Goal: Task Accomplishment & Management: Manage account settings

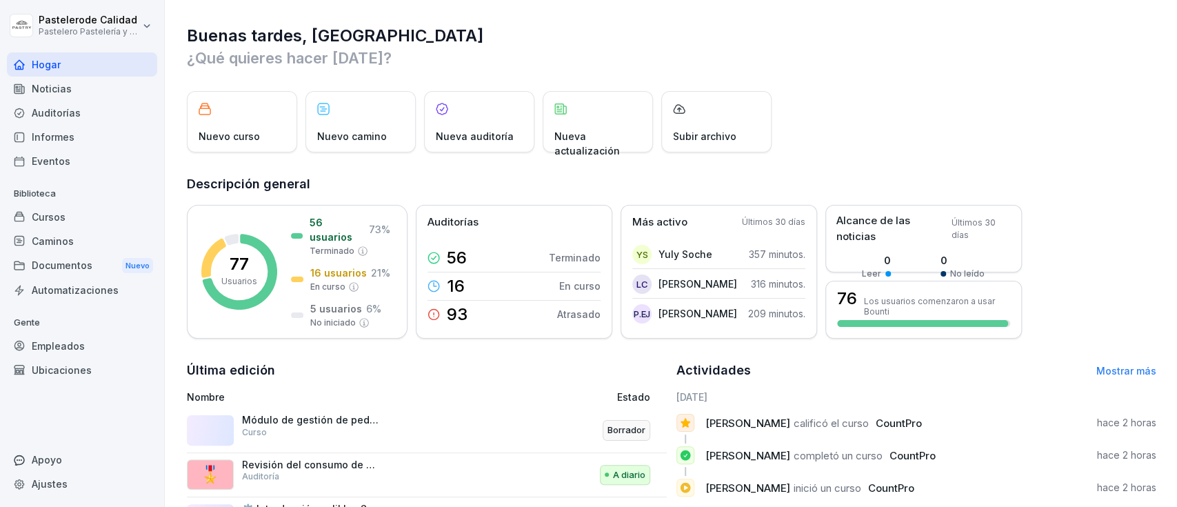
click at [66, 214] on div "Cursos" at bounding box center [82, 217] width 150 height 24
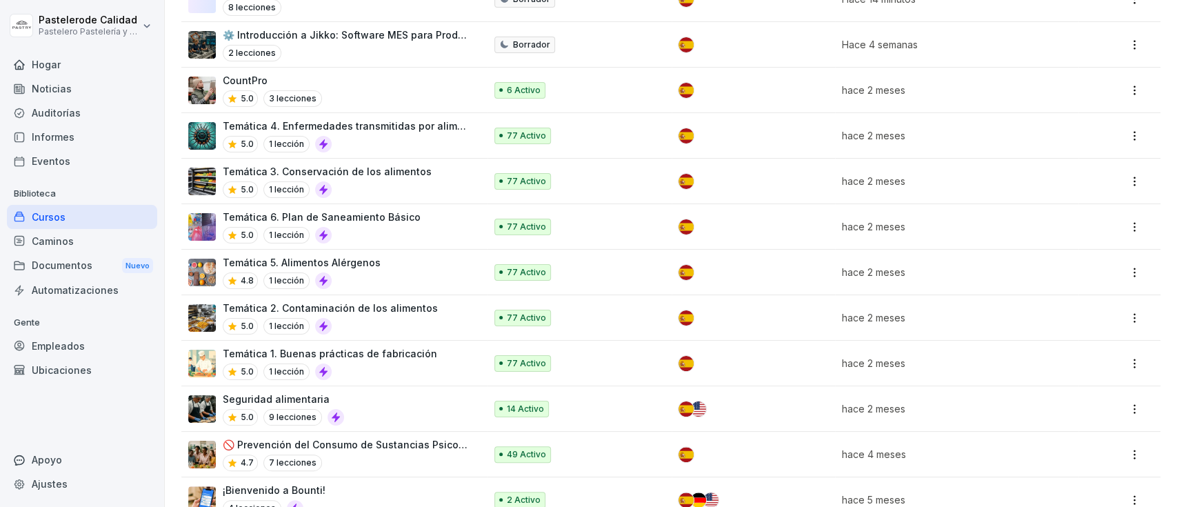
scroll to position [223, 0]
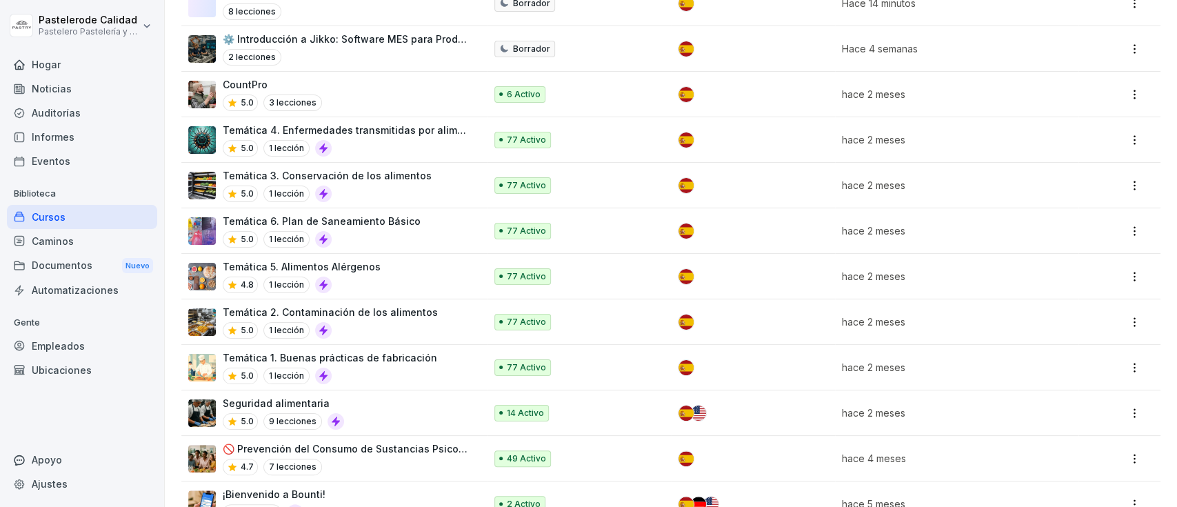
click at [414, 270] on div "Temática 5. Alimentos Alérgenos 4.8 1 lección" at bounding box center [329, 276] width 283 height 34
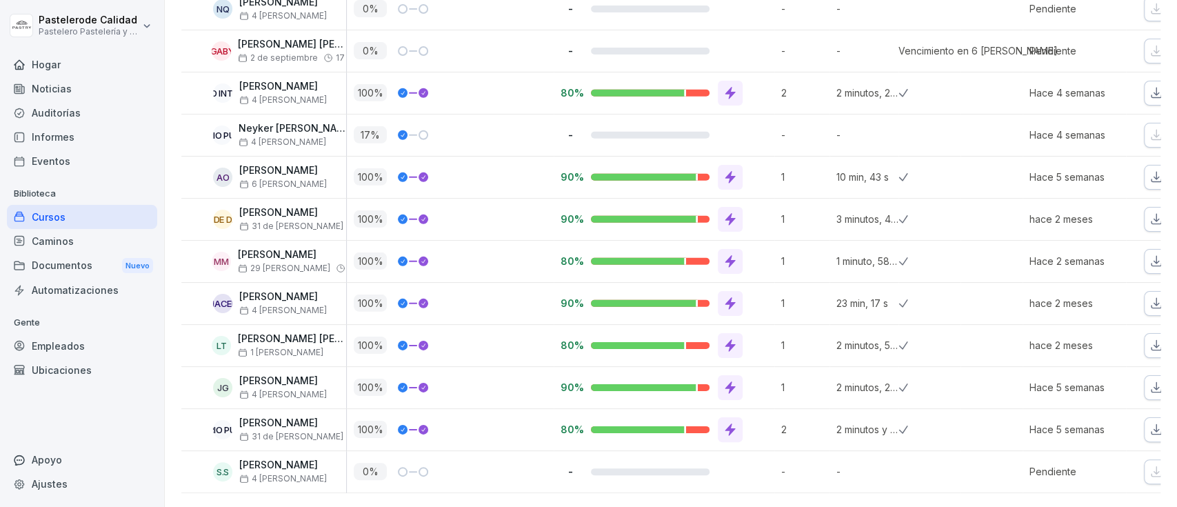
click at [281, 305] on font "4 de agosto" at bounding box center [289, 310] width 75 height 10
click at [259, 290] on font "Daideth Ortega" at bounding box center [278, 296] width 79 height 12
click at [226, 294] on div "HACER" at bounding box center [222, 303] width 19 height 19
click at [712, 291] on div at bounding box center [667, 303] width 152 height 25
click at [730, 291] on div at bounding box center [730, 303] width 25 height 25
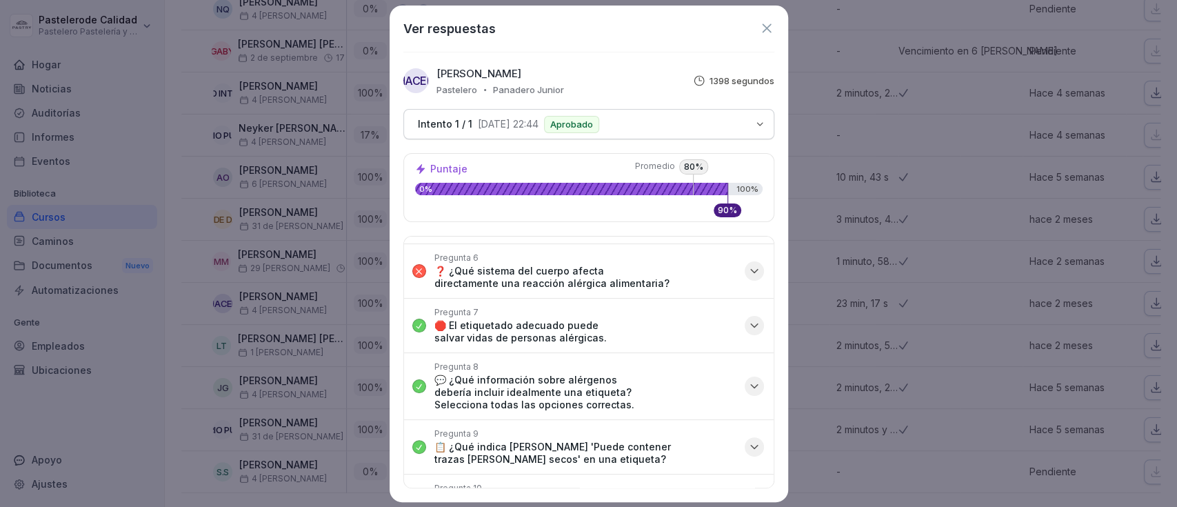
scroll to position [279, 0]
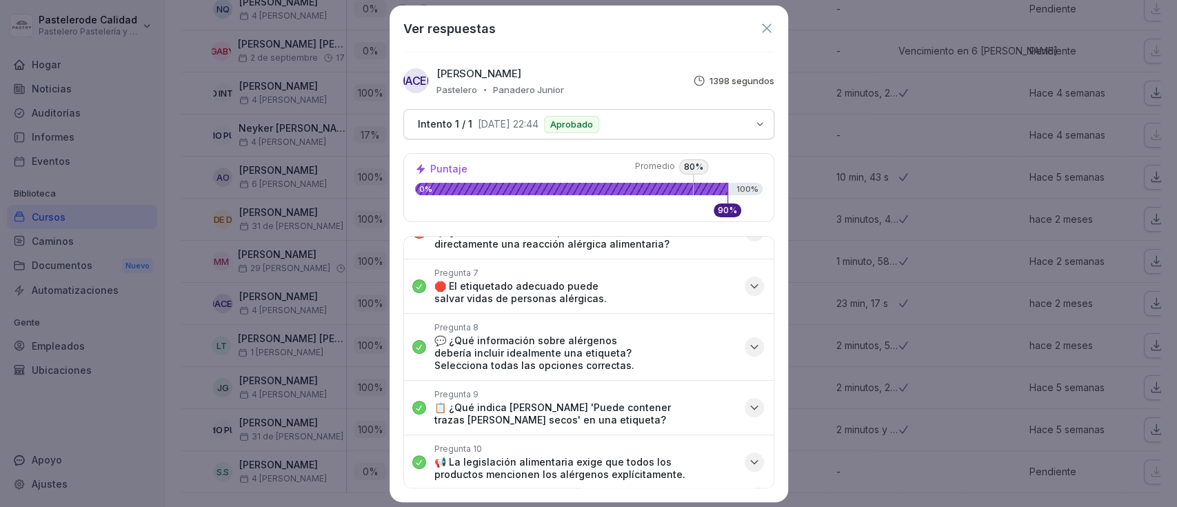
click at [770, 34] on icon at bounding box center [766, 28] width 15 height 15
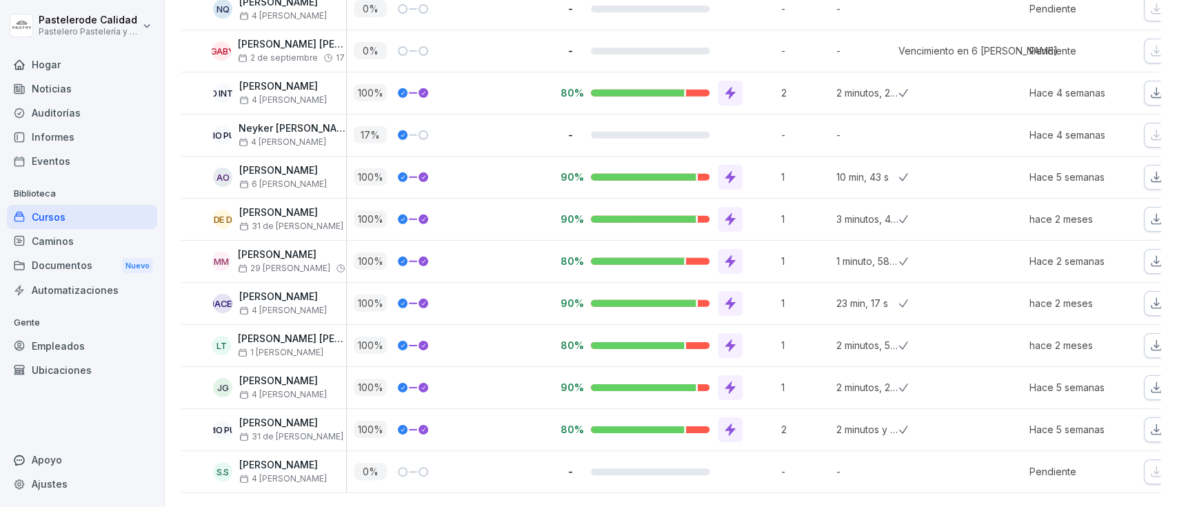
click at [300, 288] on div "HACER Daideth Ortega 4 de agosto" at bounding box center [263, 303] width 165 height 41
drag, startPoint x: 303, startPoint y: 283, endPoint x: 230, endPoint y: 287, distance: 73.2
click at [230, 291] on div "HACER Daideth Ortega 4 de agosto" at bounding box center [267, 303] width 158 height 24
click at [334, 291] on div "HACER Daideth Ortega 4 de agosto" at bounding box center [267, 303] width 158 height 24
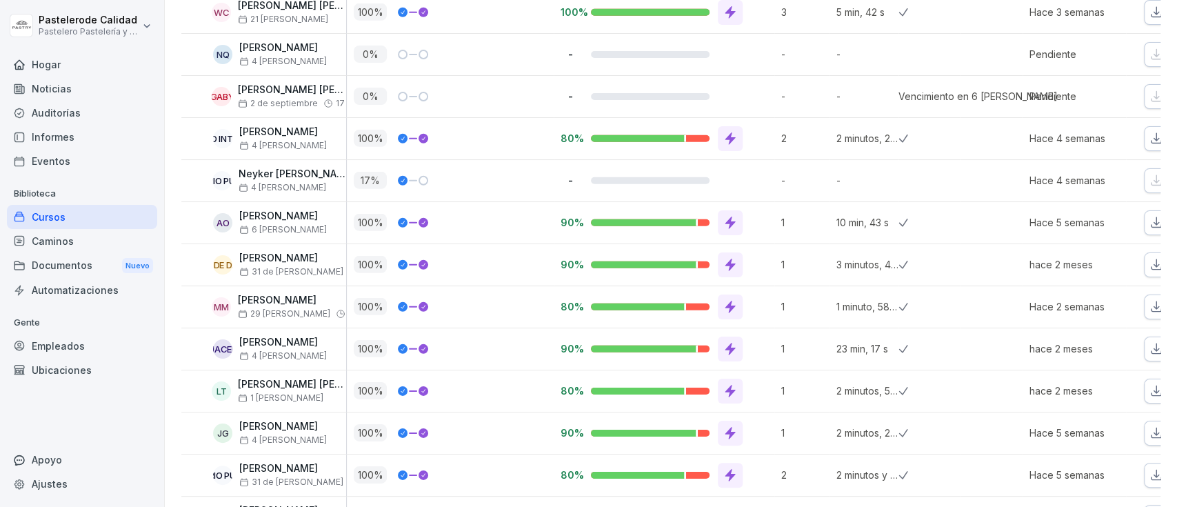
click at [499, 164] on div "17 %" at bounding box center [450, 180] width 207 height 41
click at [484, 172] on div "17 %" at bounding box center [454, 180] width 200 height 17
click at [590, 166] on div "-" at bounding box center [664, 180] width 221 height 41
drag, startPoint x: 590, startPoint y: 171, endPoint x: 639, endPoint y: 187, distance: 50.8
click at [590, 174] on div "-" at bounding box center [668, 180] width 214 height 13
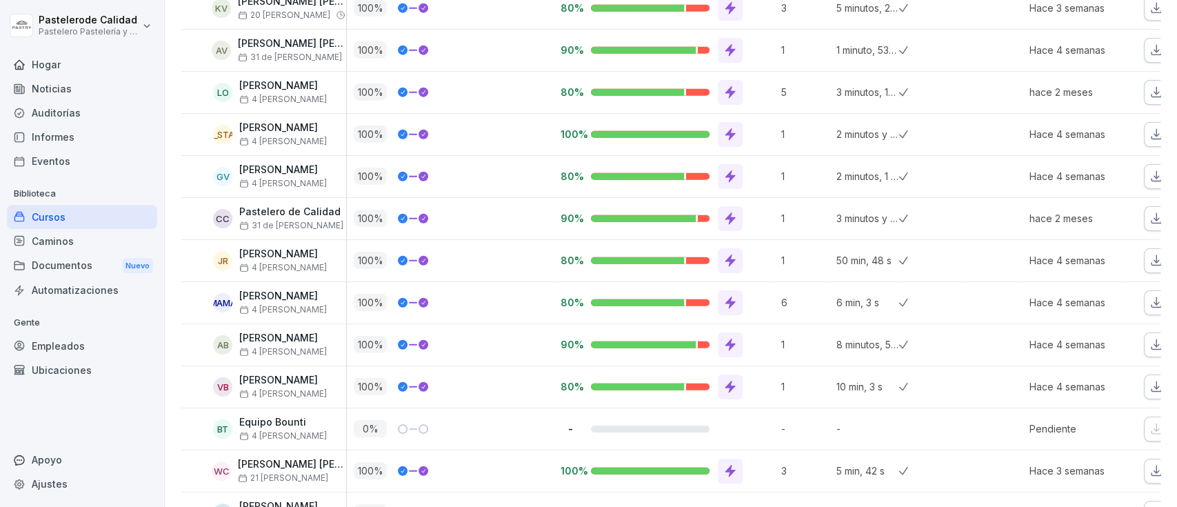
scroll to position [2643, 0]
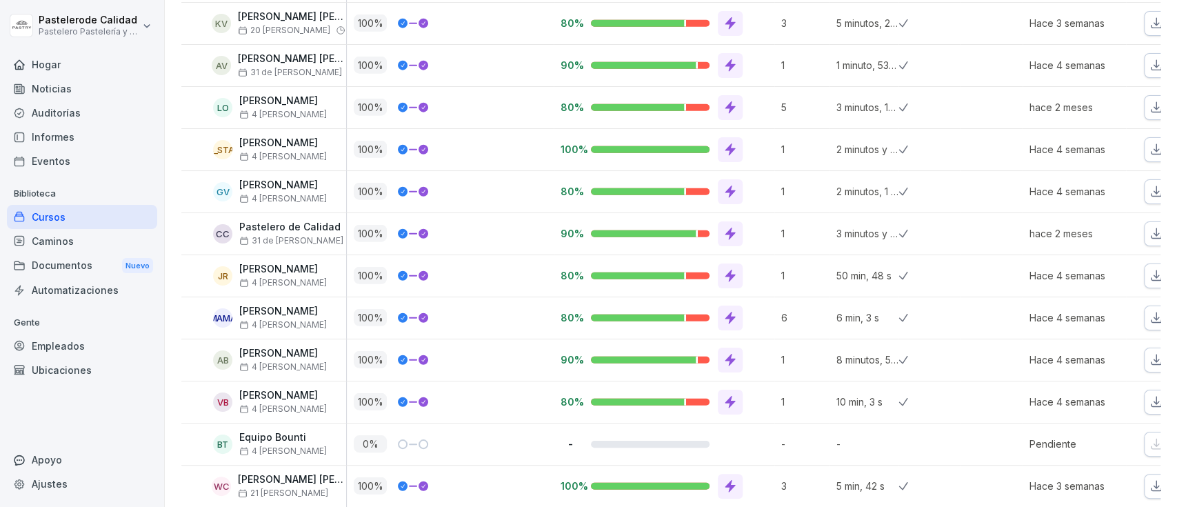
click at [632, 137] on div at bounding box center [667, 149] width 152 height 25
drag, startPoint x: 612, startPoint y: 148, endPoint x: 708, endPoint y: 148, distance: 96.6
click at [626, 148] on div at bounding box center [667, 149] width 152 height 25
click at [726, 148] on icon at bounding box center [731, 150] width 14 height 14
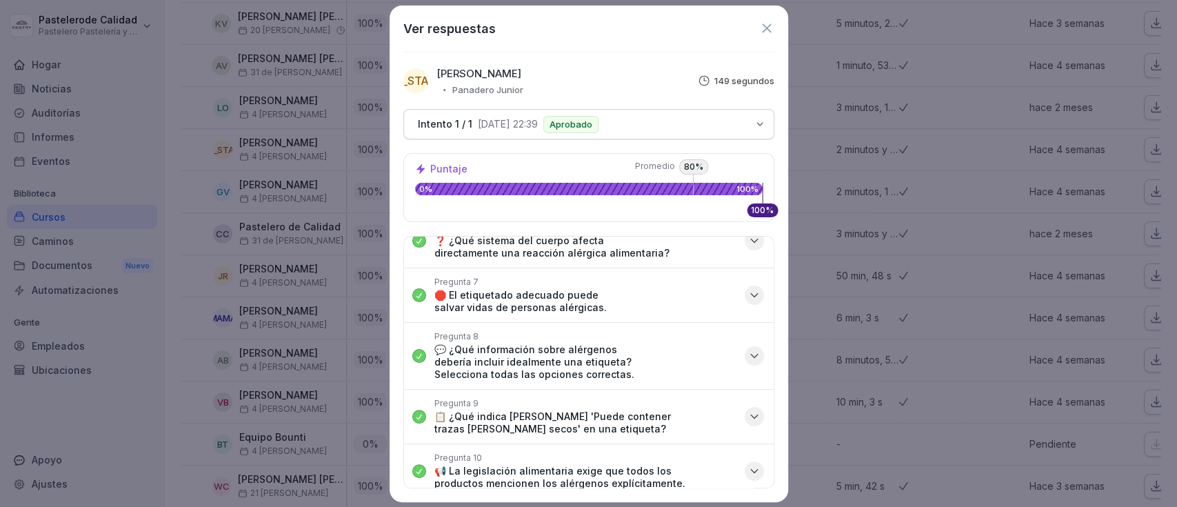
scroll to position [279, 0]
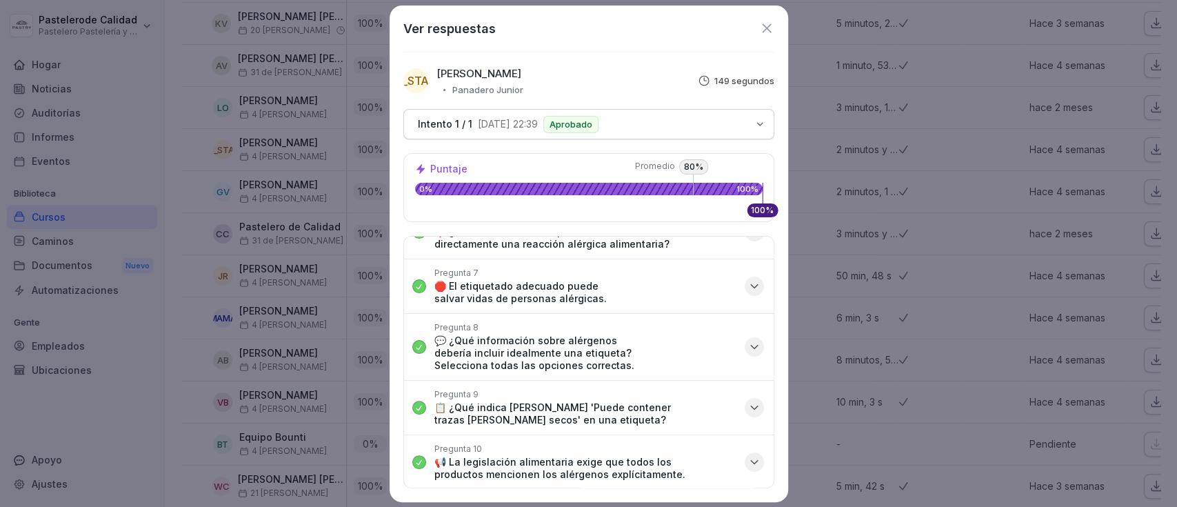
click at [761, 33] on icon at bounding box center [766, 28] width 15 height 15
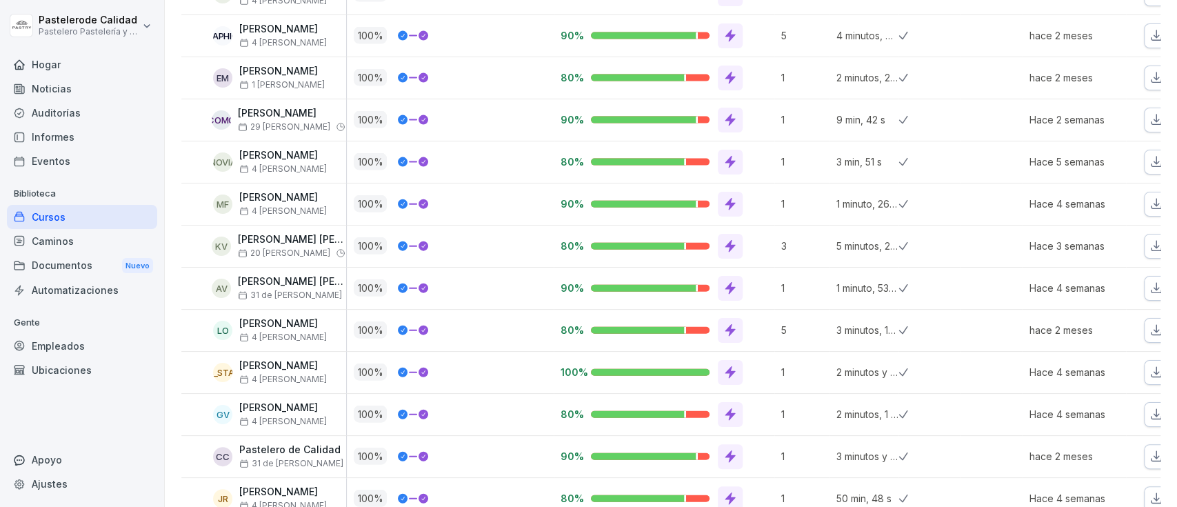
scroll to position [2411, 0]
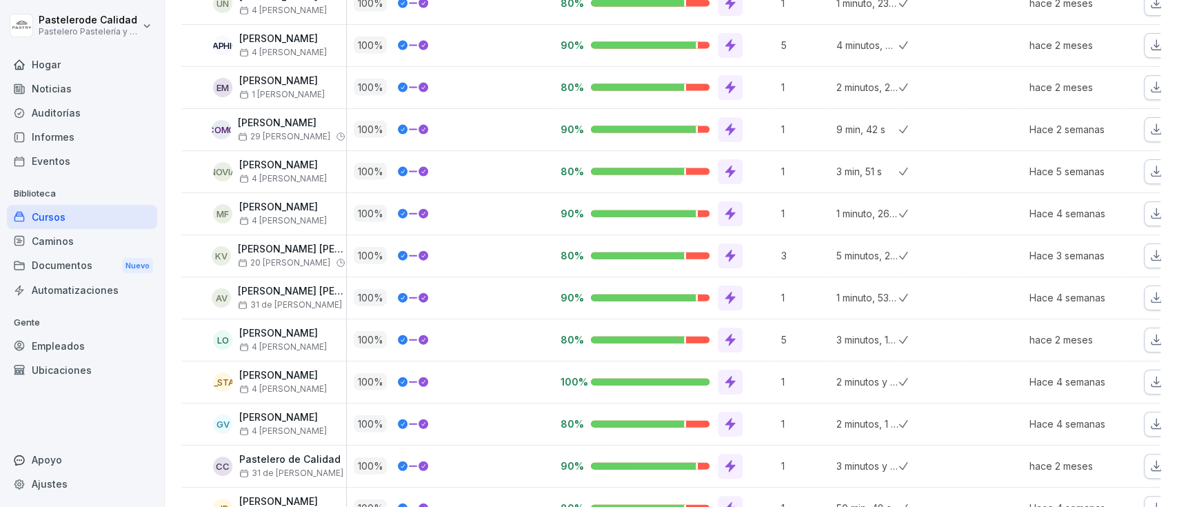
click at [724, 81] on icon at bounding box center [731, 88] width 14 height 14
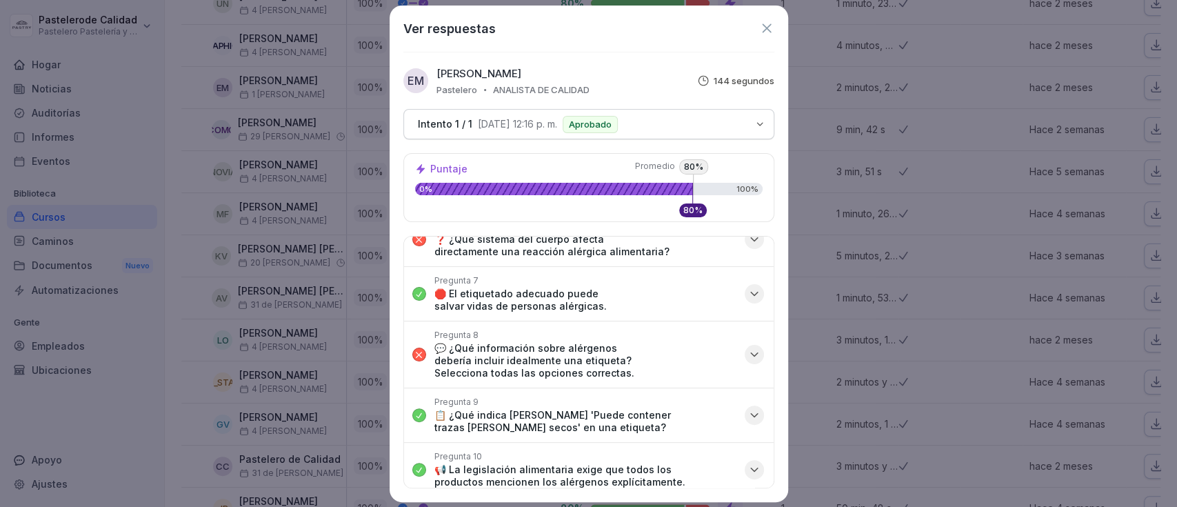
scroll to position [279, 0]
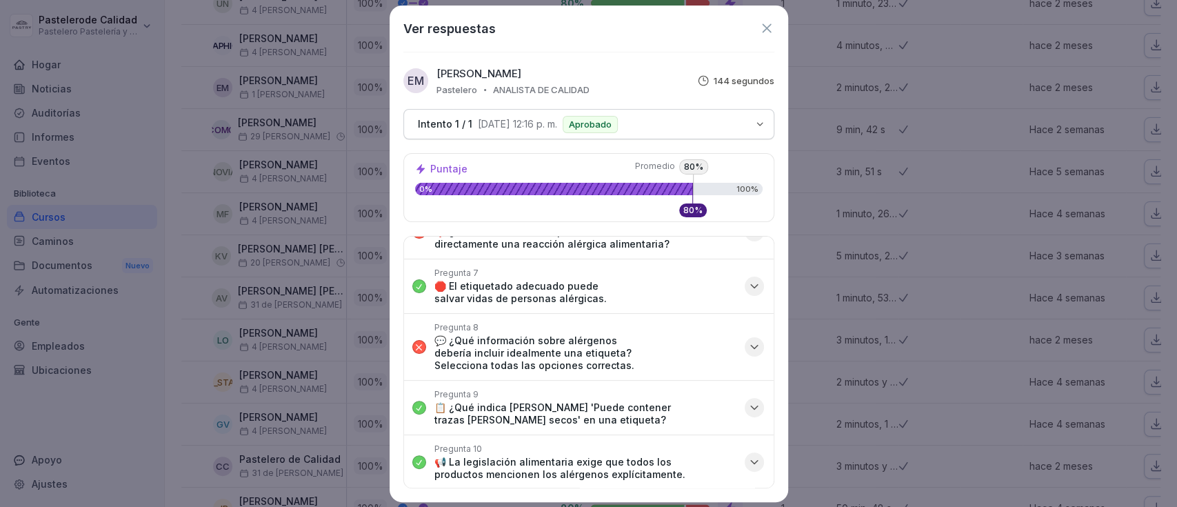
click at [767, 26] on icon at bounding box center [766, 28] width 15 height 15
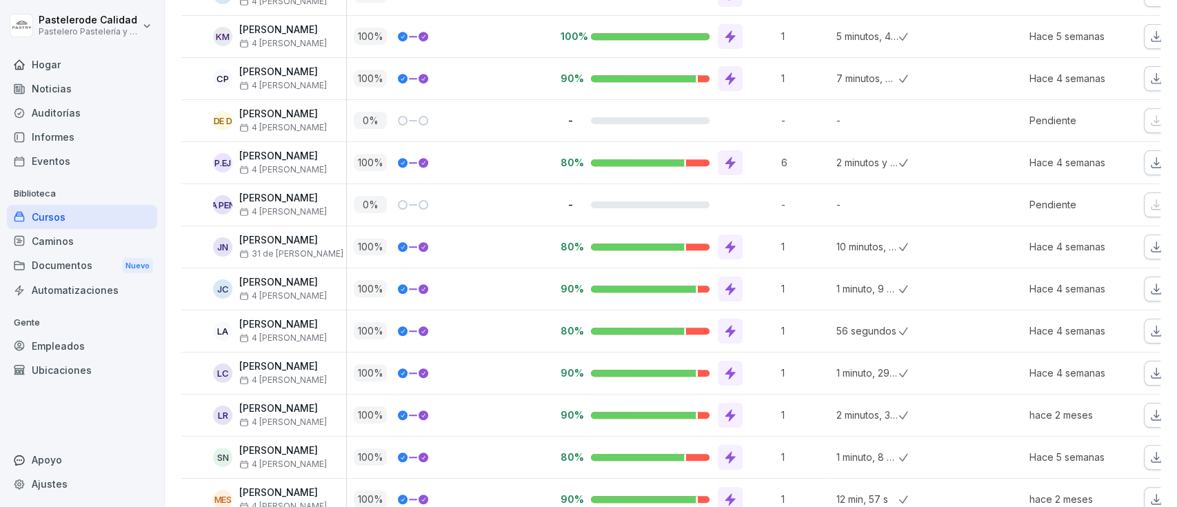
scroll to position [804, 0]
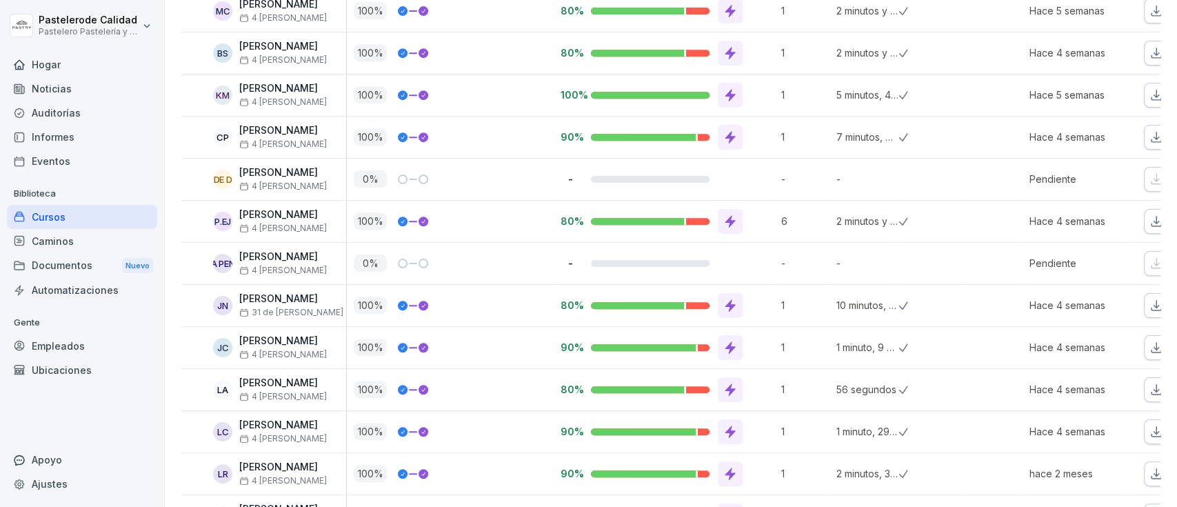
click at [74, 340] on font "Empleados" at bounding box center [58, 346] width 53 height 12
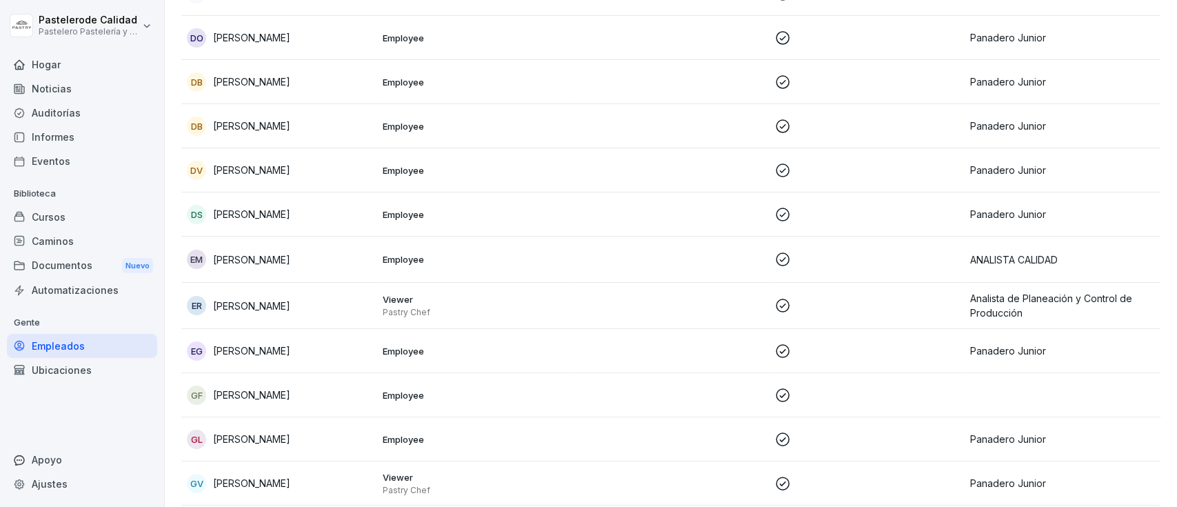
scroll to position [14, 0]
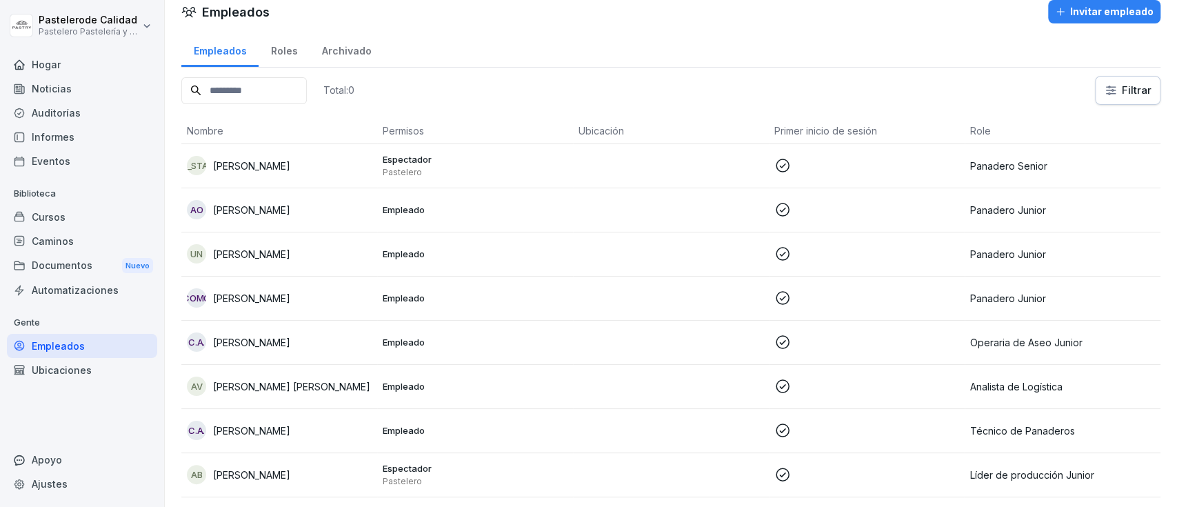
click at [290, 396] on td "AV ANDRÉS ALBERTO DÍAZ VARGAS" at bounding box center [279, 387] width 196 height 44
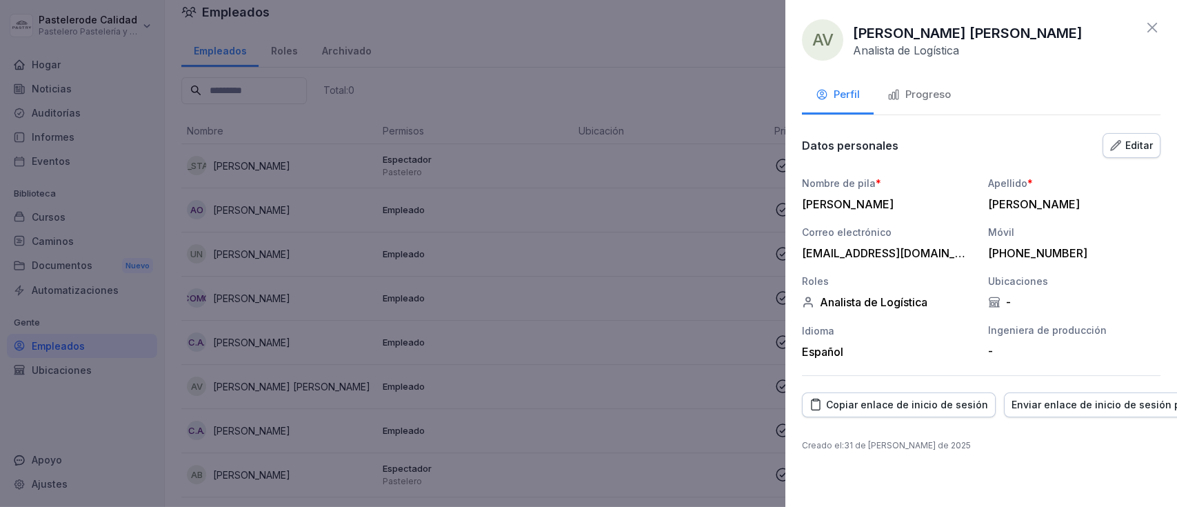
click at [1140, 138] on font "Editar" at bounding box center [1140, 145] width 28 height 15
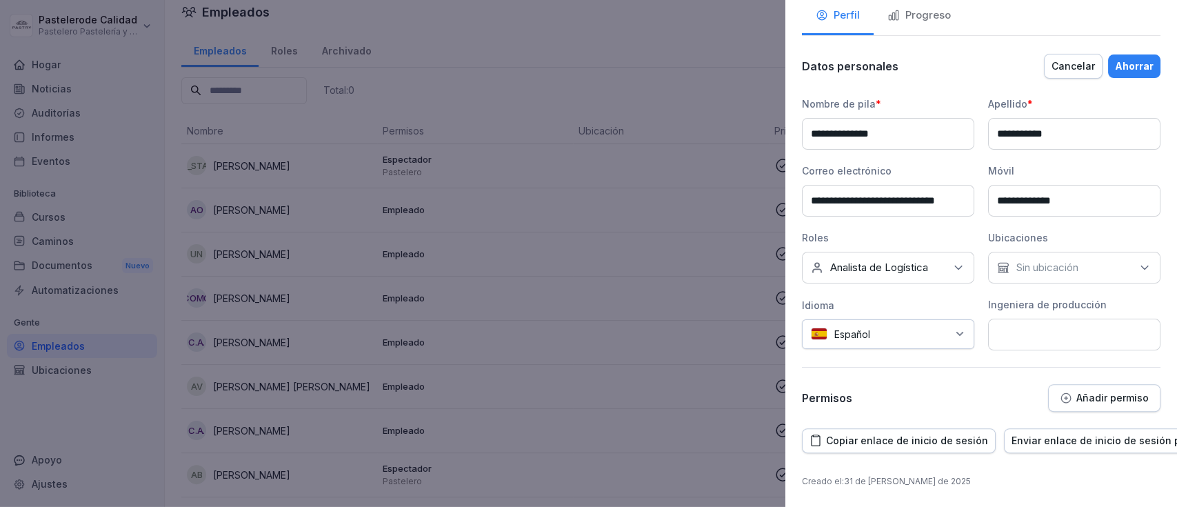
scroll to position [92, 0]
click at [1059, 66] on div "Datos personales Cancelar Ahorrar" at bounding box center [981, 66] width 359 height 28
click at [1059, 60] on font "Cancelar" at bounding box center [1073, 66] width 43 height 12
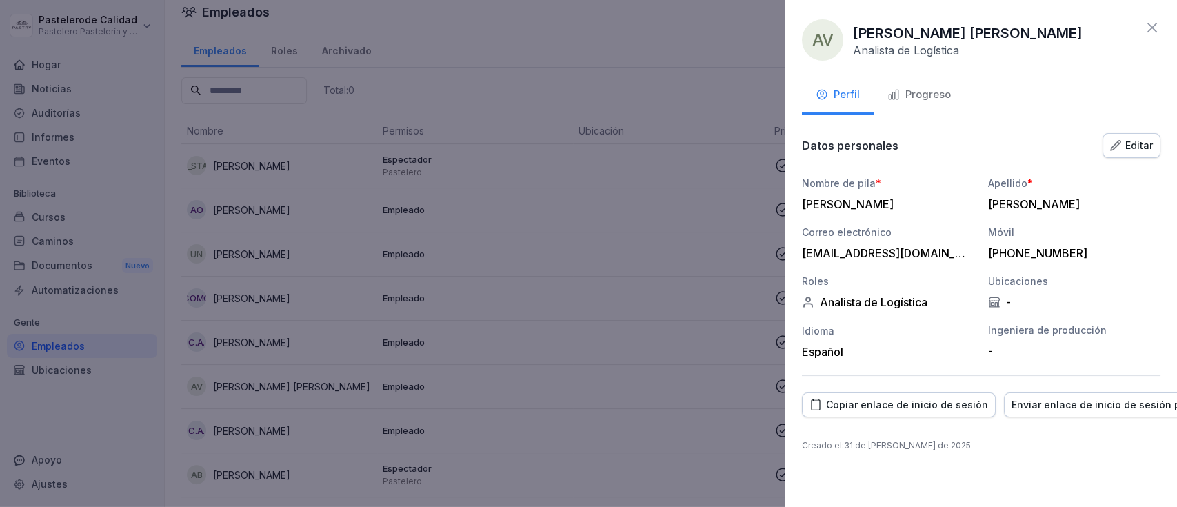
click at [1150, 26] on icon at bounding box center [1153, 28] width 10 height 10
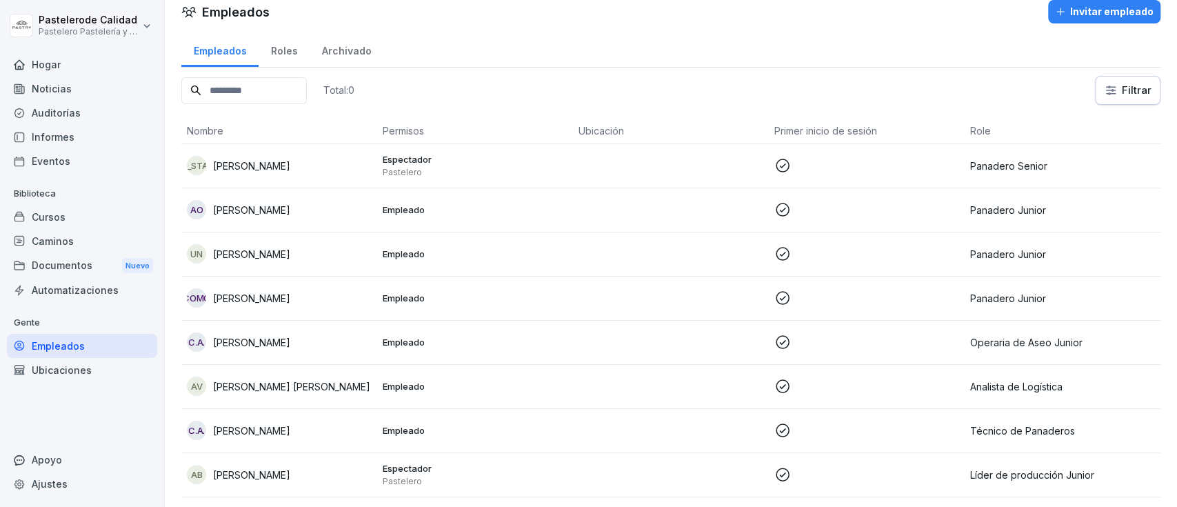
click at [319, 383] on font "ANDRÉS ALBERTO DÍAZ VARGAS" at bounding box center [291, 387] width 157 height 12
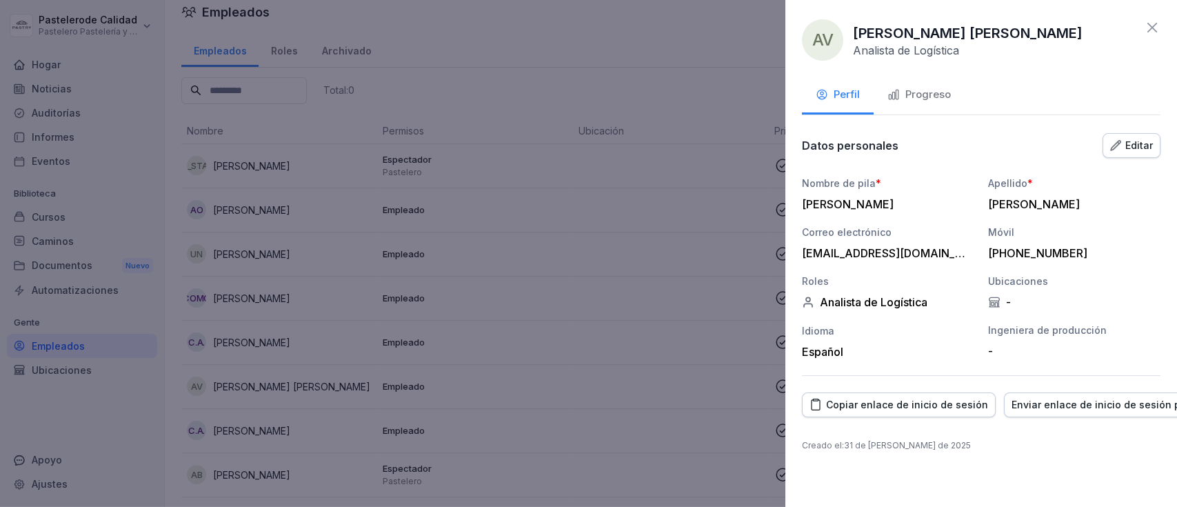
click at [1146, 22] on icon at bounding box center [1152, 27] width 17 height 17
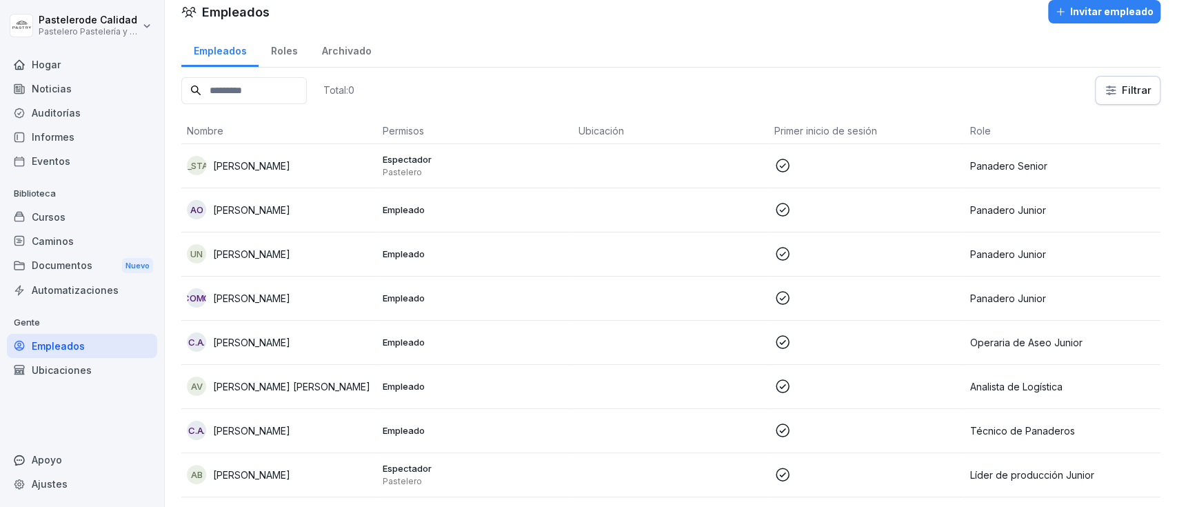
drag, startPoint x: 1010, startPoint y: 383, endPoint x: 452, endPoint y: 383, distance: 558.0
click at [452, 383] on p "Empleado" at bounding box center [475, 386] width 185 height 12
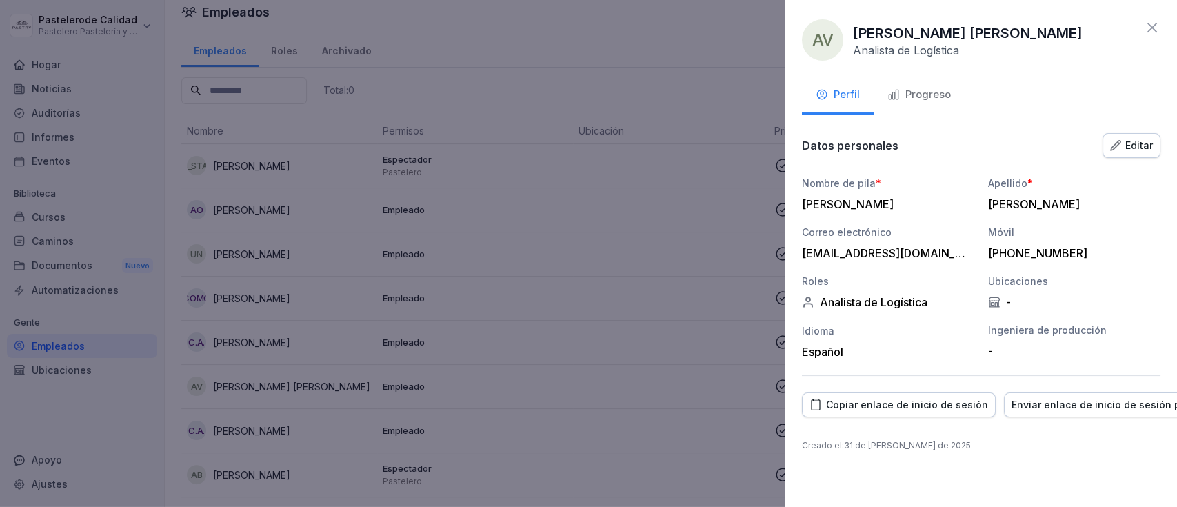
click at [953, 90] on button "Progreso" at bounding box center [919, 95] width 91 height 37
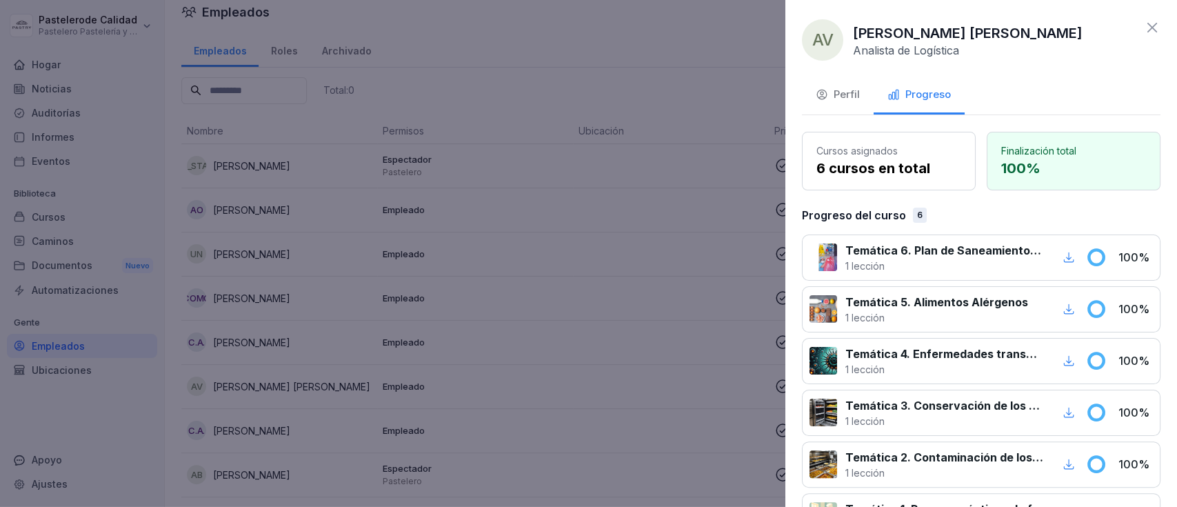
click at [1131, 24] on div "AV ANDRÉS ALBERTO DÍAZ VARGAS Analista de Logística" at bounding box center [981, 39] width 359 height 41
click at [1144, 24] on icon at bounding box center [1152, 27] width 17 height 17
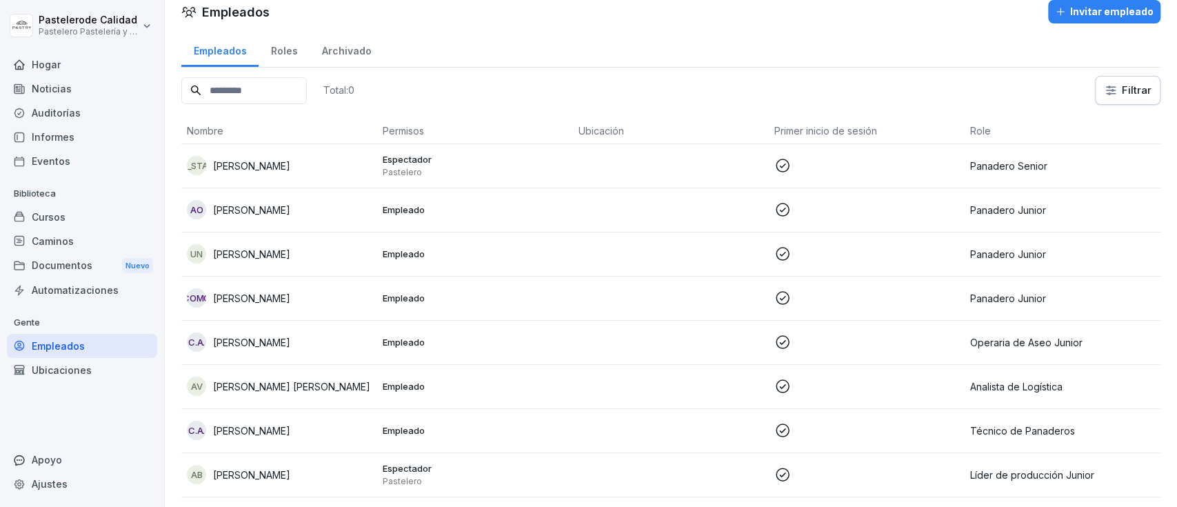
click at [215, 387] on font "ANDRÉS ALBERTO DÍAZ VARGAS" at bounding box center [291, 387] width 157 height 12
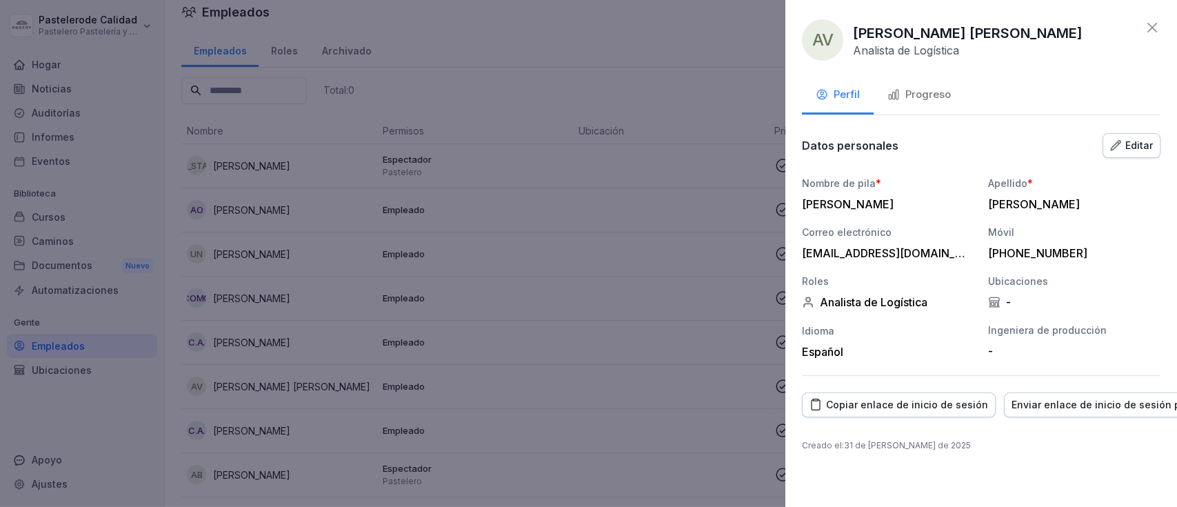
click at [995, 310] on div "Nombre de pila * ANDRÉS ALBERTO Apellido * DÍAZ VARGAS Correo electrónico andre…" at bounding box center [981, 267] width 359 height 183
drag, startPoint x: 997, startPoint y: 339, endPoint x: 1006, endPoint y: 297, distance: 42.9
click at [999, 339] on div "Ingeniera de producción -" at bounding box center [1074, 341] width 172 height 36
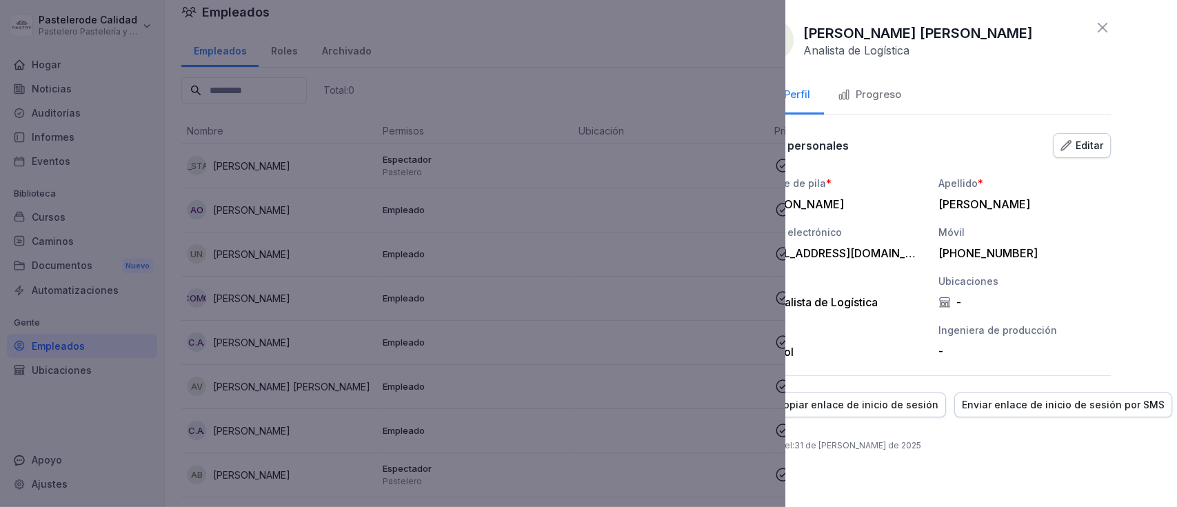
scroll to position [0, 99]
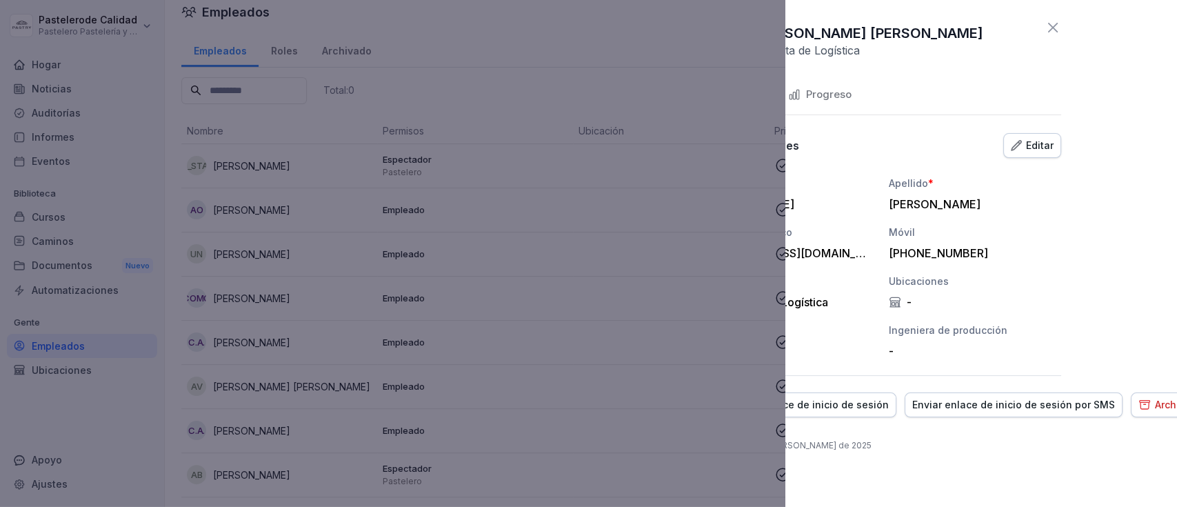
click at [1021, 148] on icon "button" at bounding box center [1016, 145] width 11 height 11
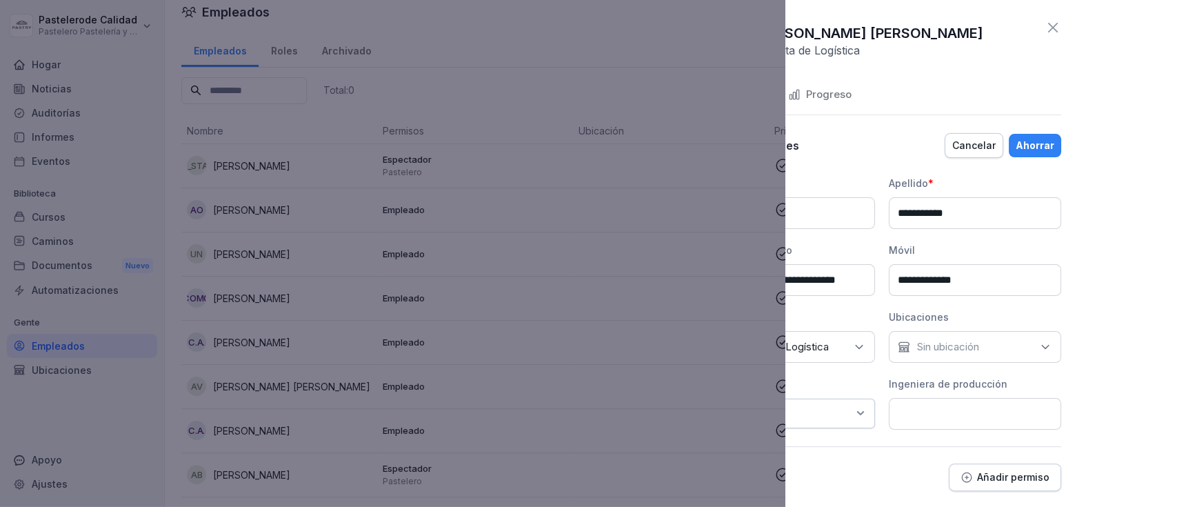
scroll to position [92, 99]
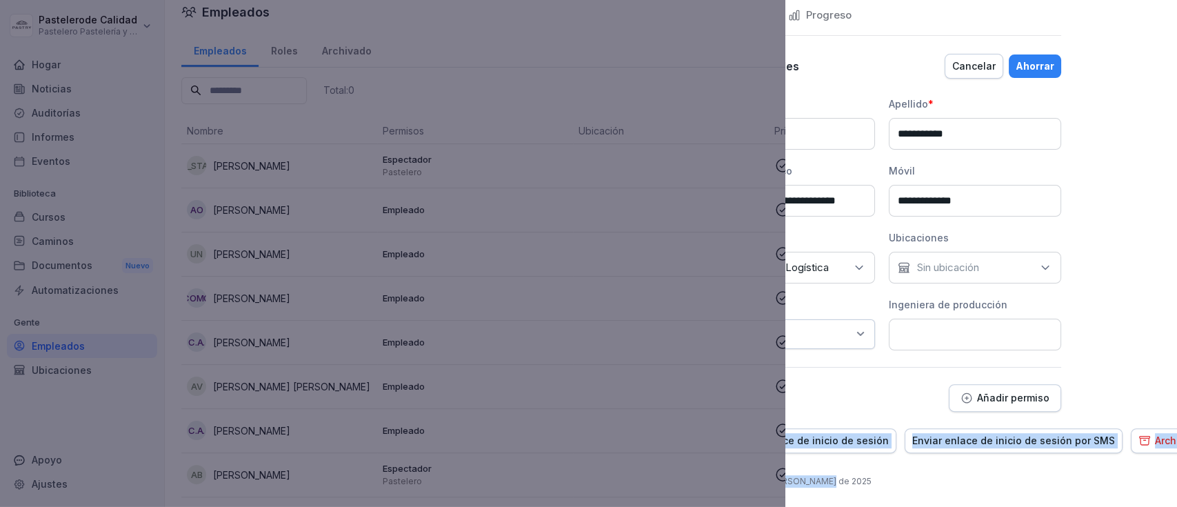
drag, startPoint x: 1044, startPoint y: 490, endPoint x: 897, endPoint y: 502, distance: 146.7
click at [897, 502] on div "**********" at bounding box center [982, 253] width 392 height 507
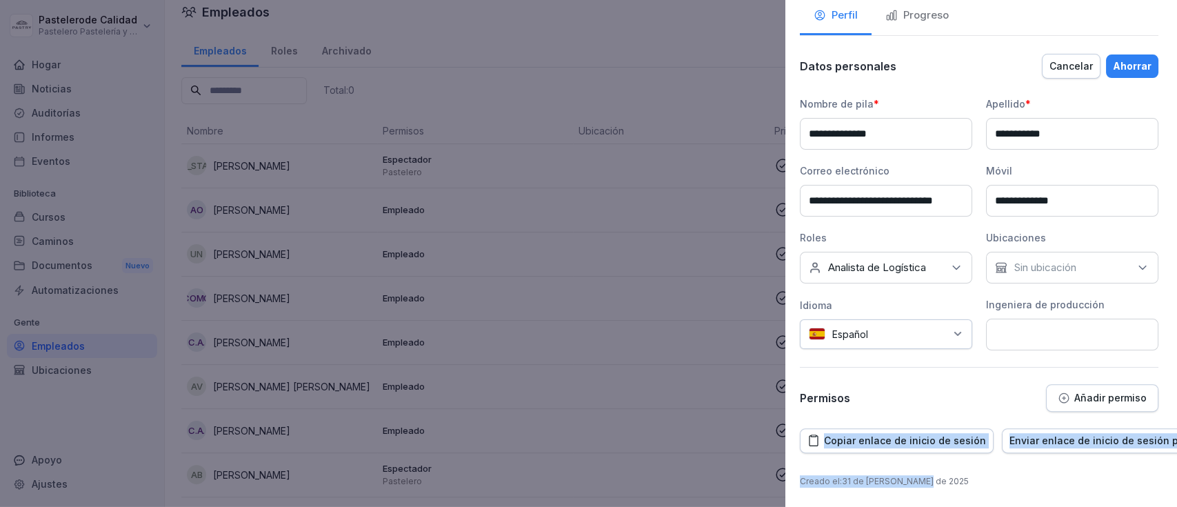
scroll to position [92, 0]
click at [1055, 451] on div "**********" at bounding box center [982, 253] width 392 height 507
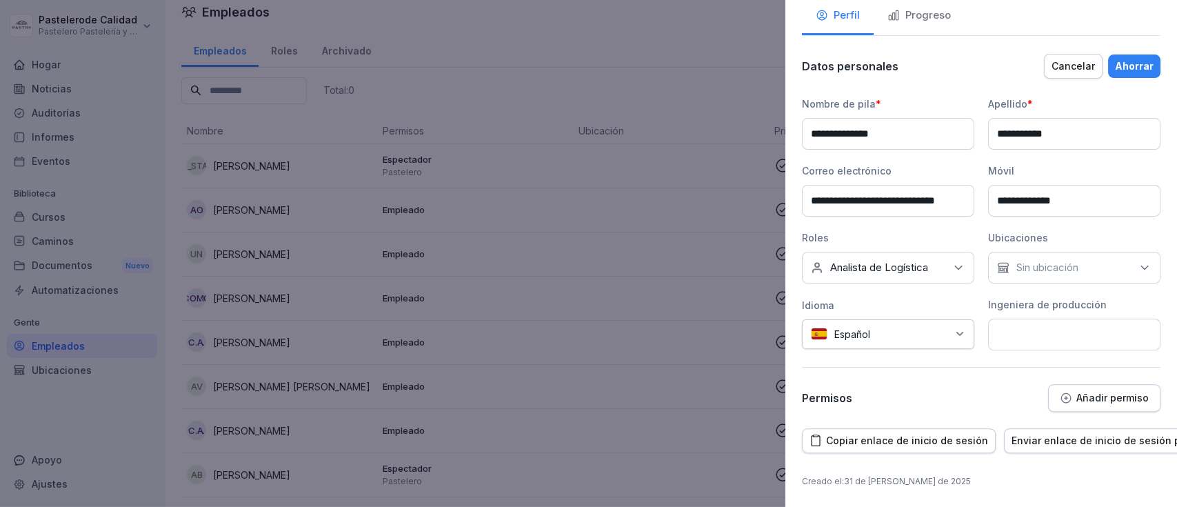
click at [1067, 60] on font "Cancelar" at bounding box center [1073, 66] width 43 height 12
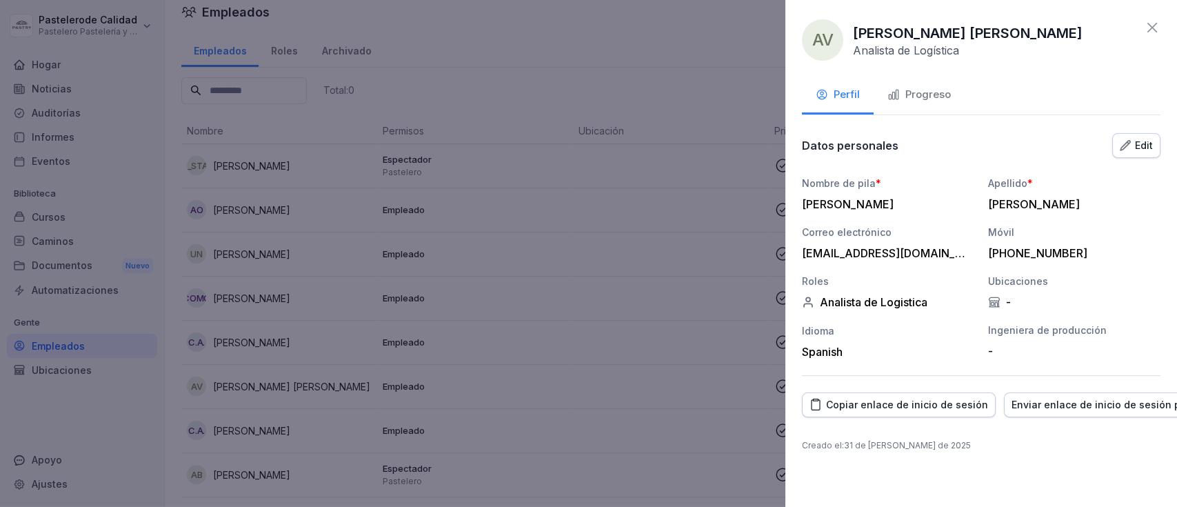
scroll to position [0, 0]
click at [1153, 25] on icon at bounding box center [1152, 27] width 17 height 17
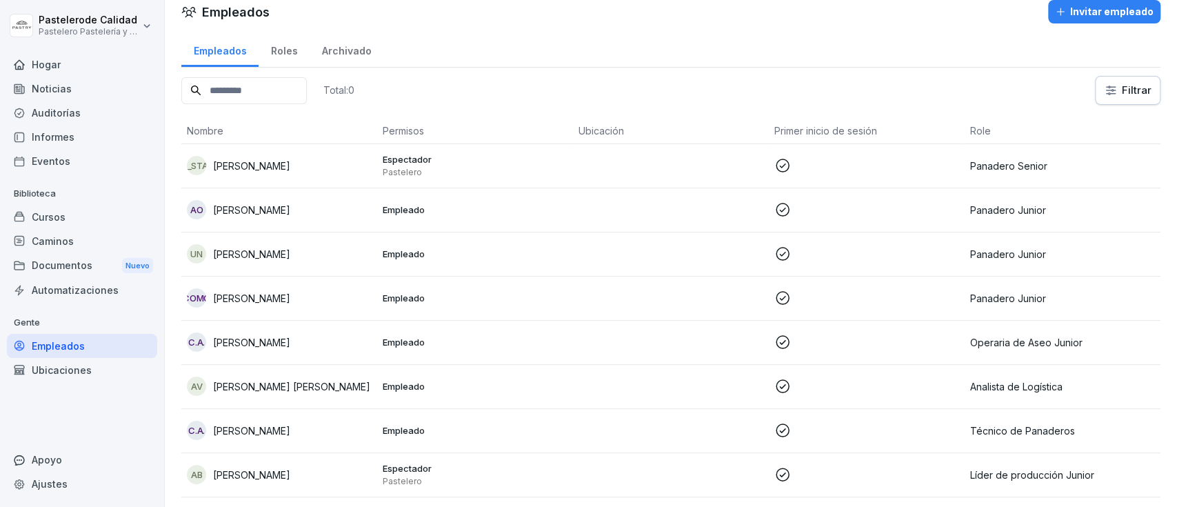
click at [337, 52] on font "Archivado" at bounding box center [347, 51] width 50 height 12
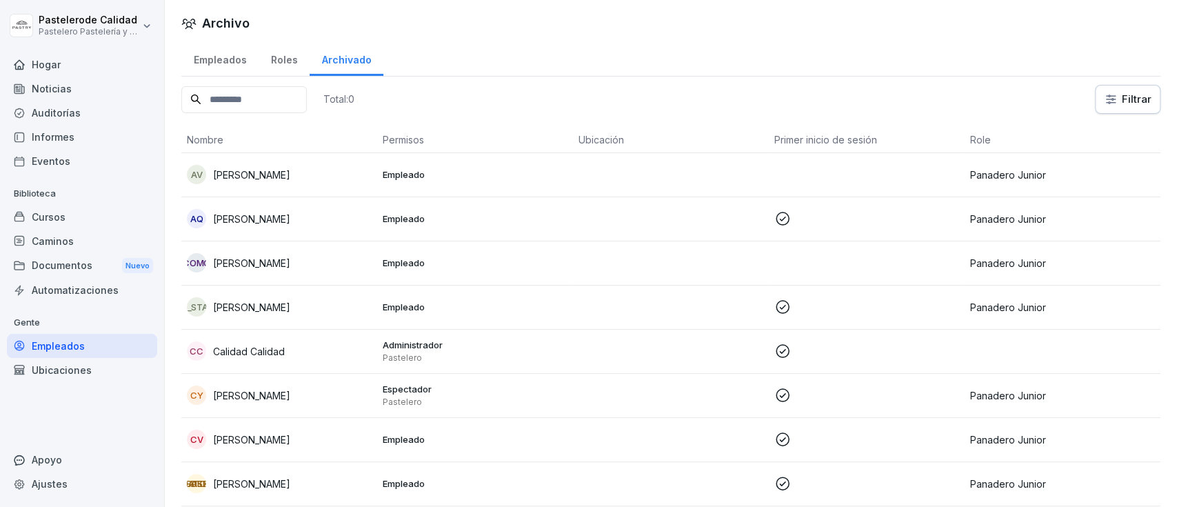
click at [230, 61] on font "Empleados" at bounding box center [220, 60] width 53 height 12
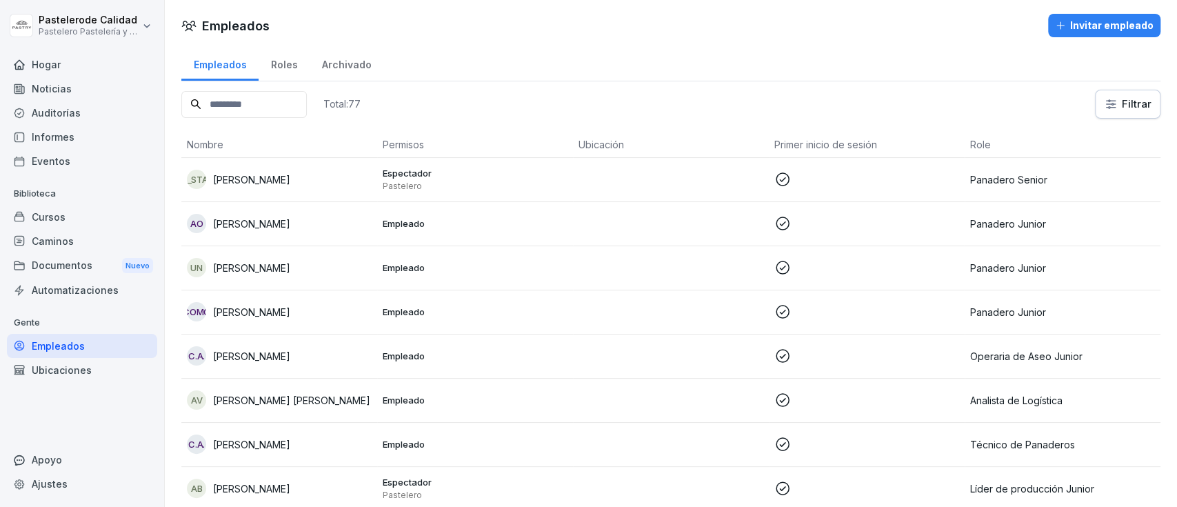
click at [327, 399] on font "ANDRÉS ALBERTO DÍAZ VARGAS" at bounding box center [291, 401] width 157 height 12
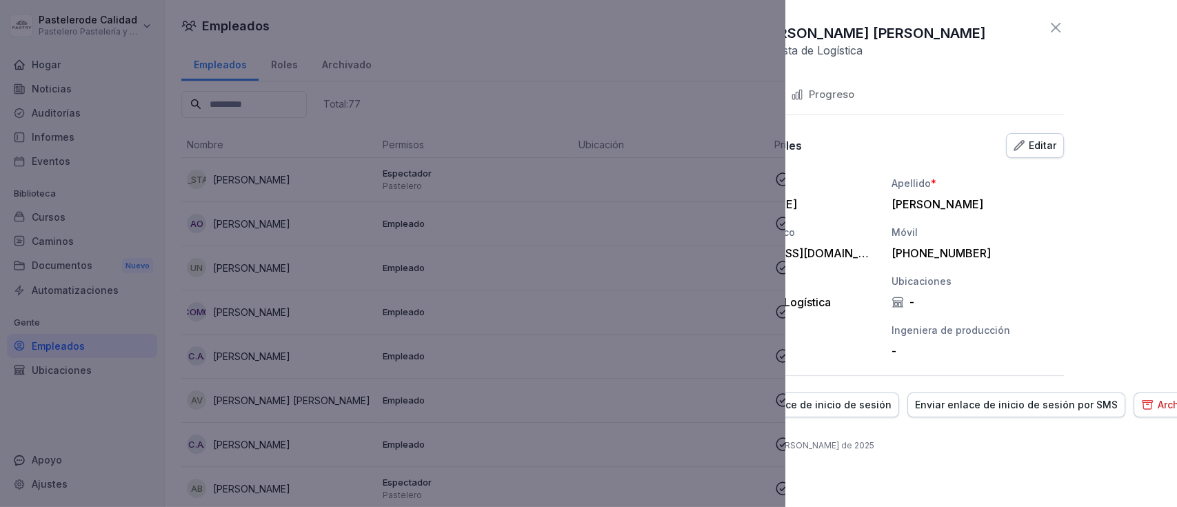
scroll to position [0, 99]
click at [1170, 408] on button "Archivo" at bounding box center [1165, 404] width 68 height 25
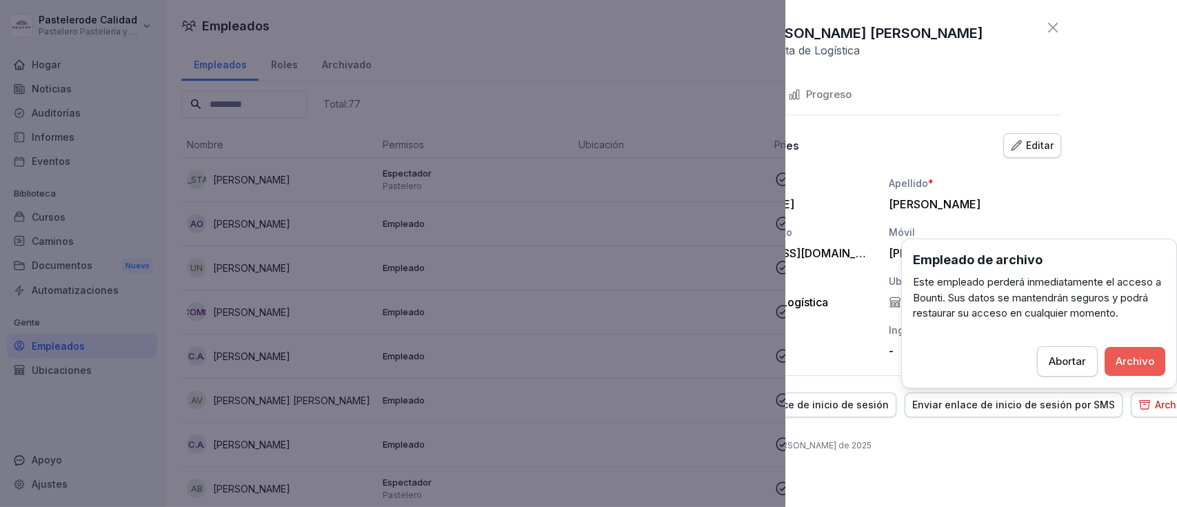
click at [1138, 366] on font "Archivo" at bounding box center [1135, 360] width 39 height 13
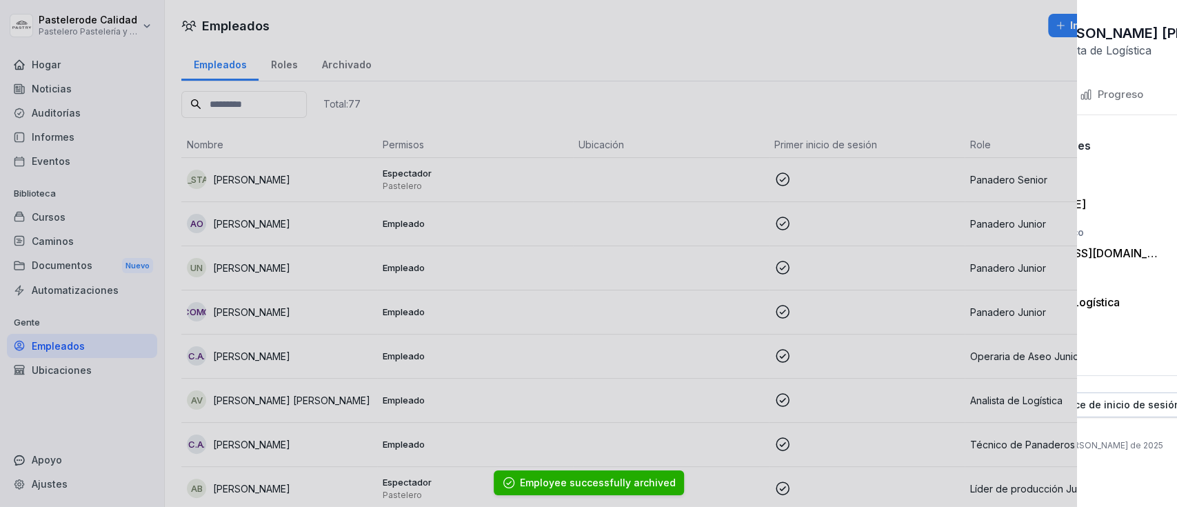
scroll to position [0, 0]
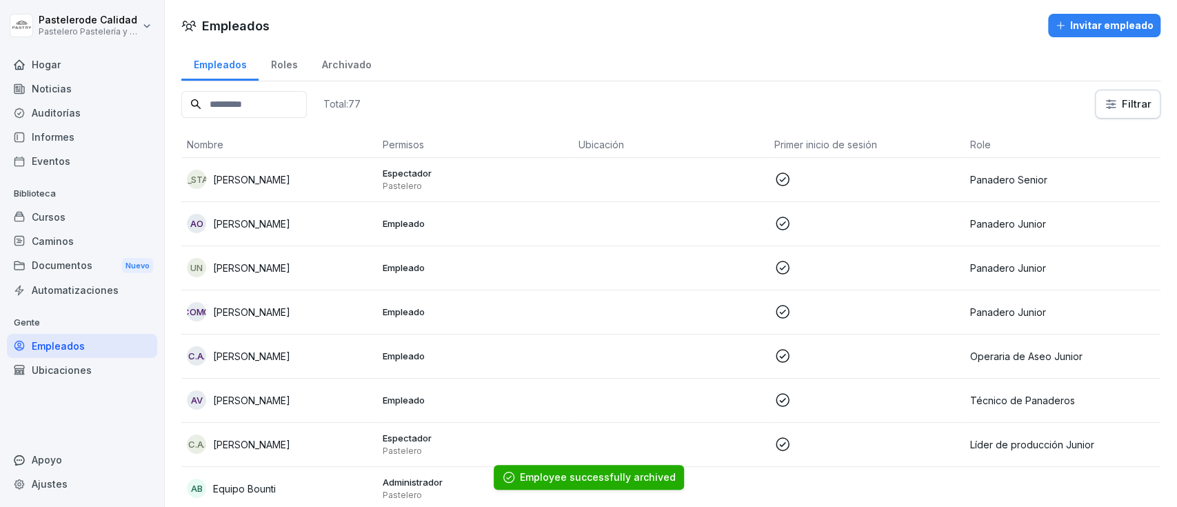
click at [529, 328] on td "Empleado" at bounding box center [475, 312] width 196 height 44
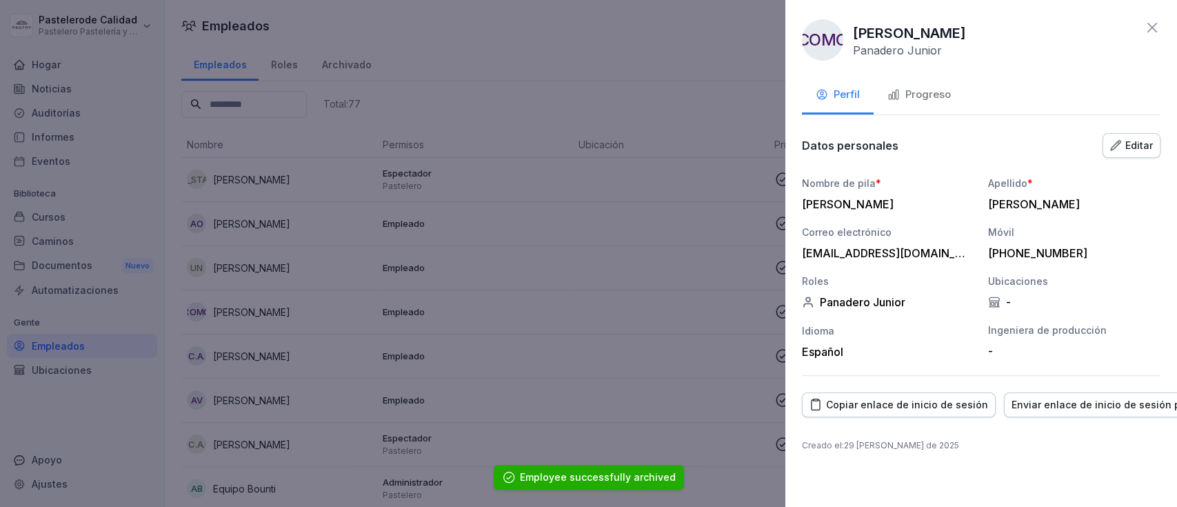
click at [712, 295] on div at bounding box center [588, 253] width 1177 height 507
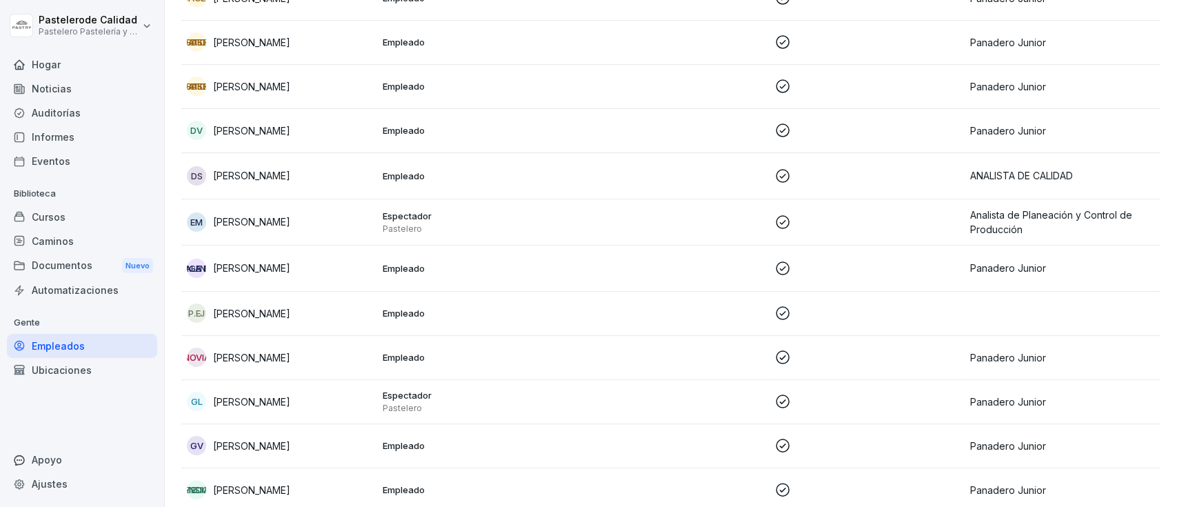
scroll to position [857, 0]
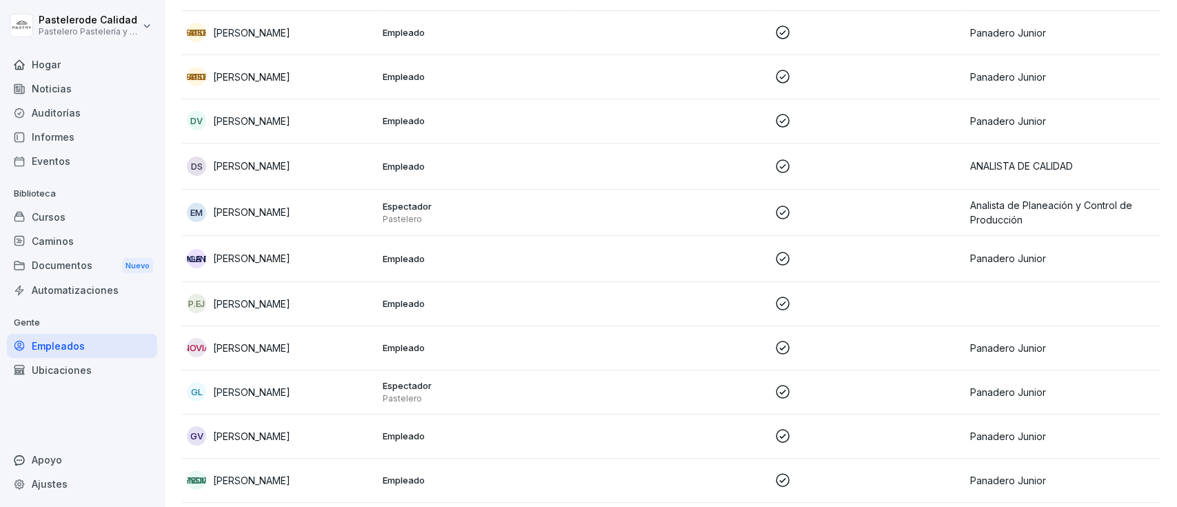
click at [354, 331] on td "Novia Gisela Loyo" at bounding box center [279, 348] width 196 height 44
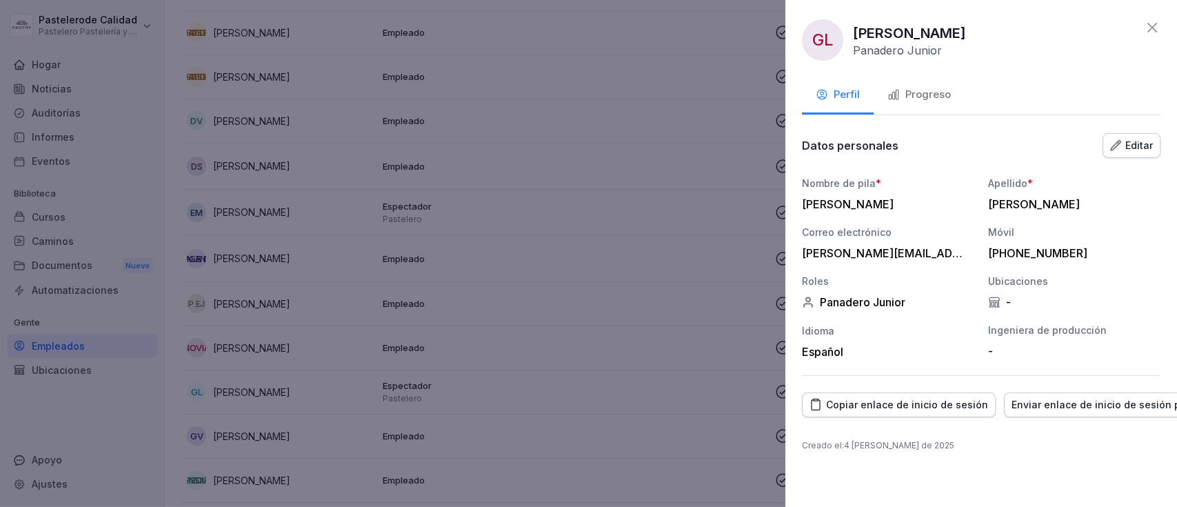
scroll to position [0, 99]
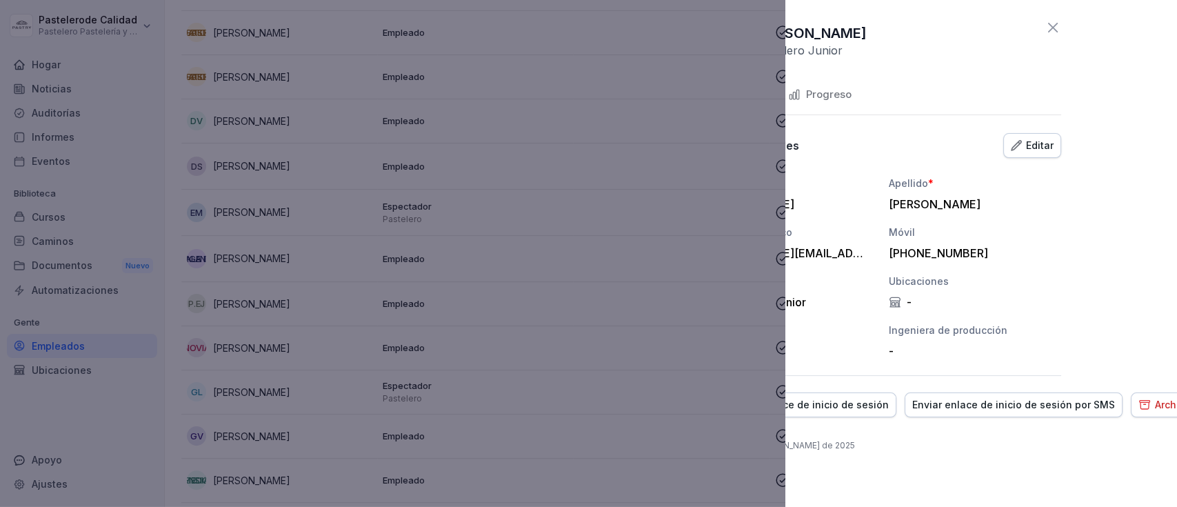
click at [1155, 406] on font "Archivo" at bounding box center [1173, 405] width 36 height 12
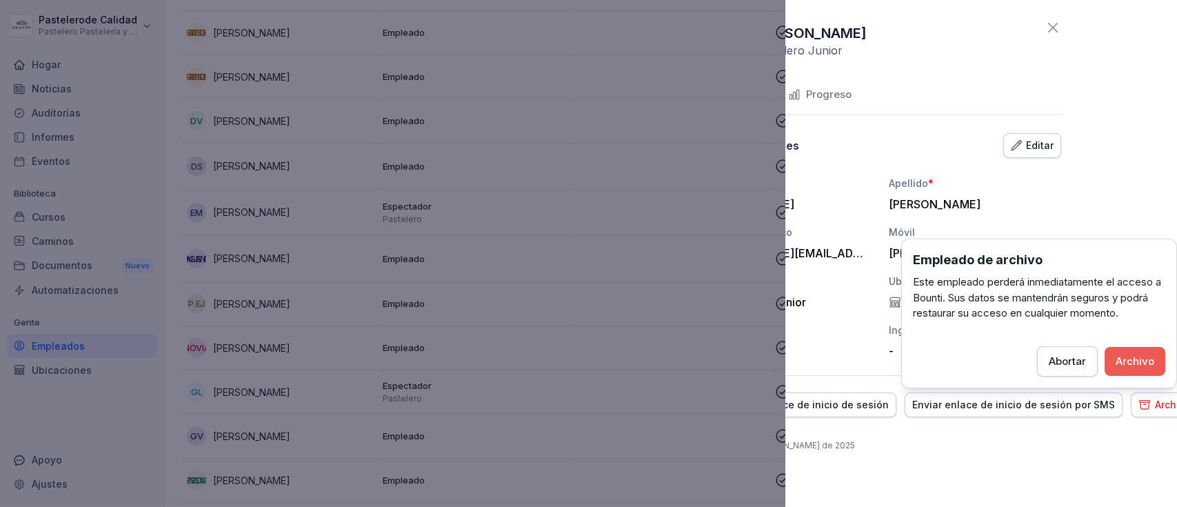
click at [1133, 360] on font "Archivo" at bounding box center [1135, 360] width 39 height 13
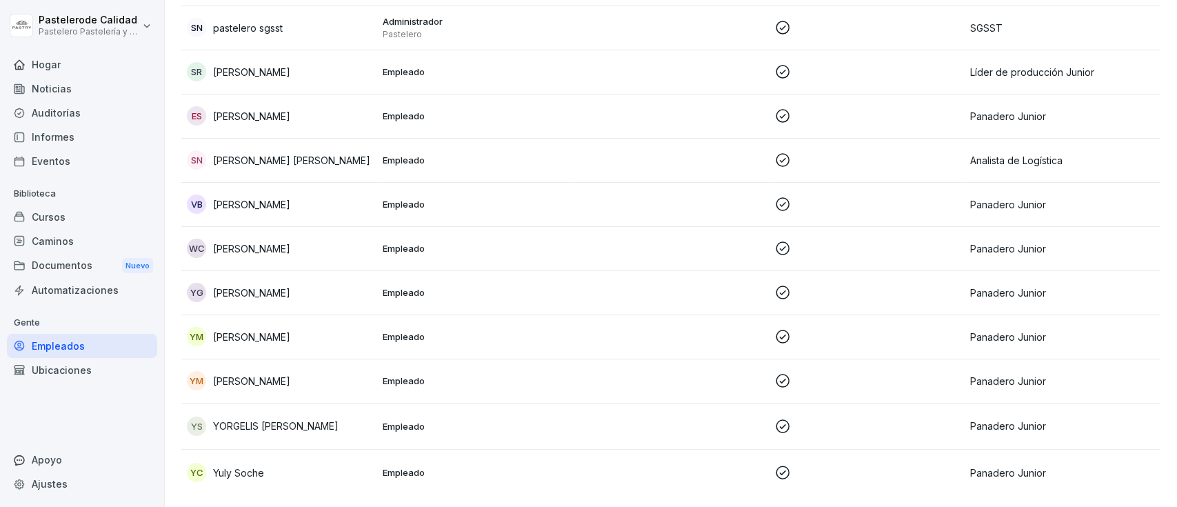
scroll to position [3012, 0]
click at [254, 375] on font "Yoel Camacho" at bounding box center [251, 381] width 77 height 12
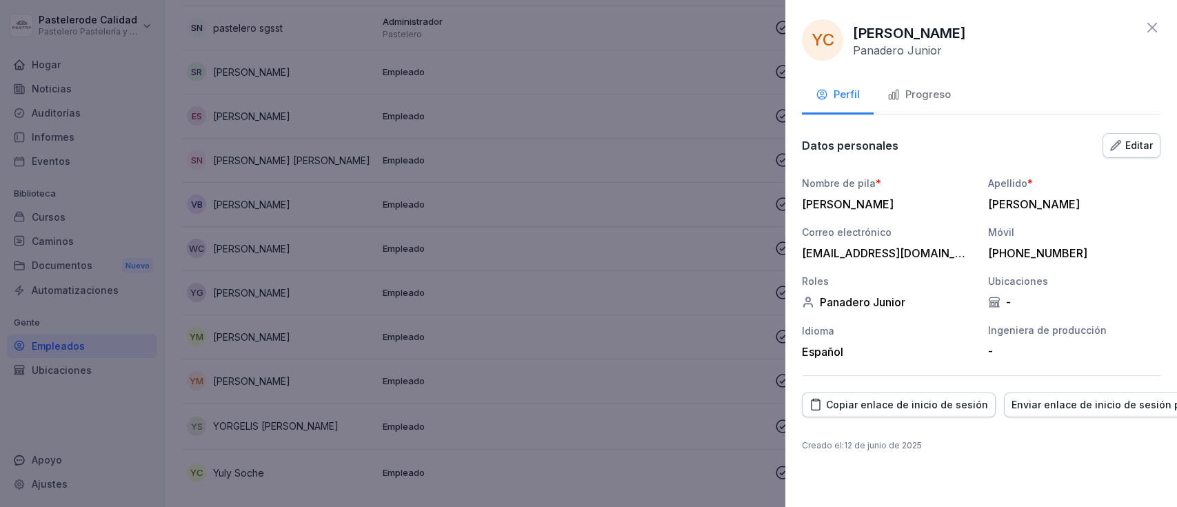
scroll to position [0, 99]
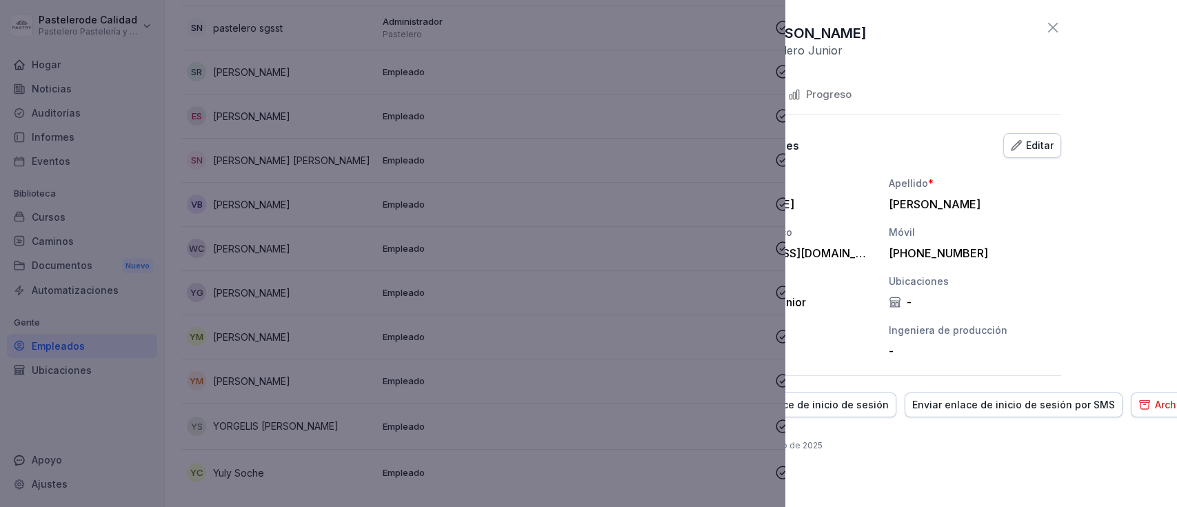
click at [1155, 408] on font "Archivo" at bounding box center [1173, 405] width 36 height 12
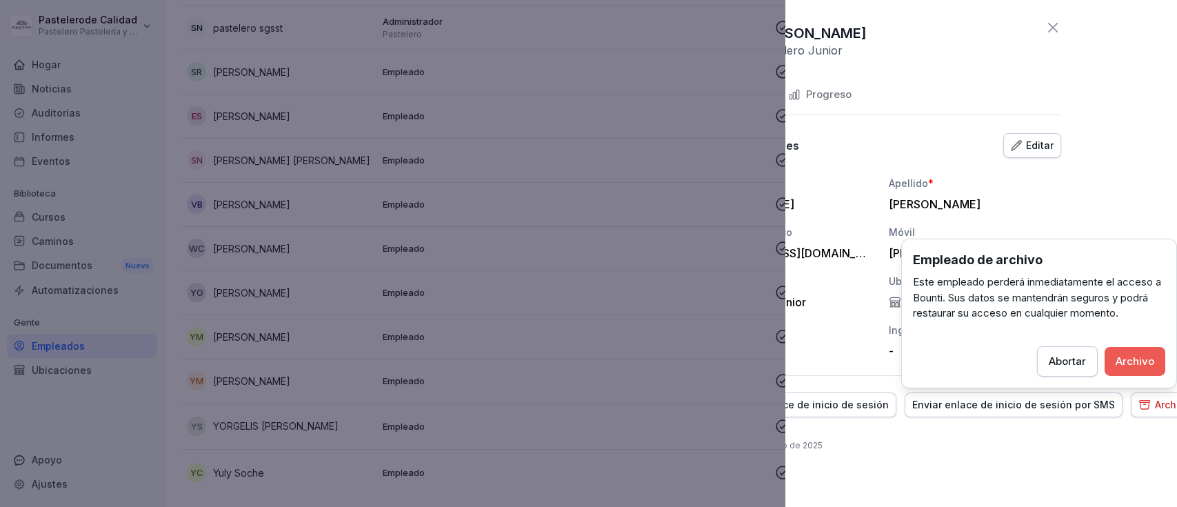
click at [1130, 355] on font "Archivo" at bounding box center [1135, 360] width 39 height 13
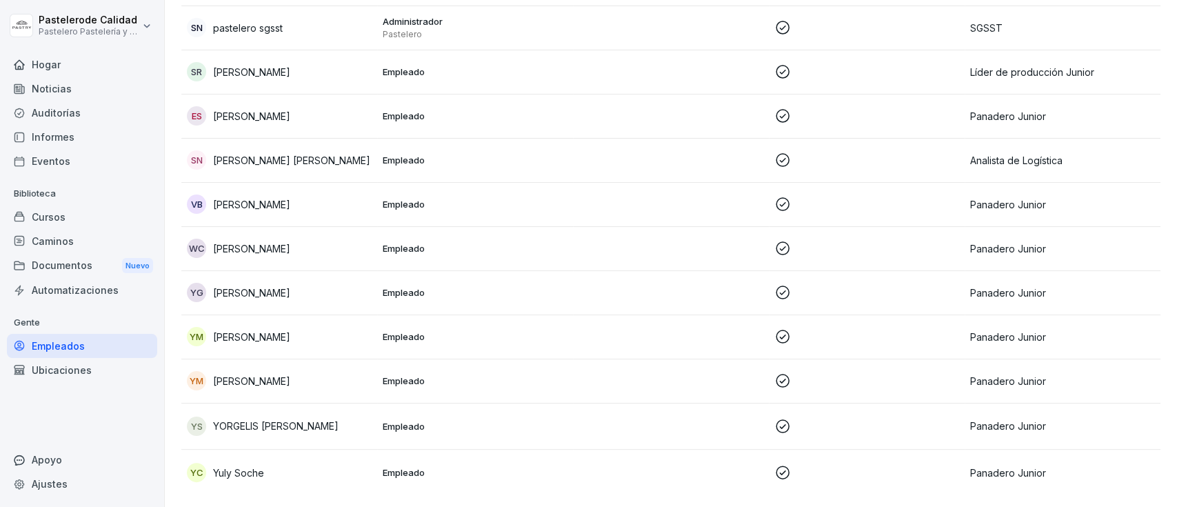
scroll to position [2968, 0]
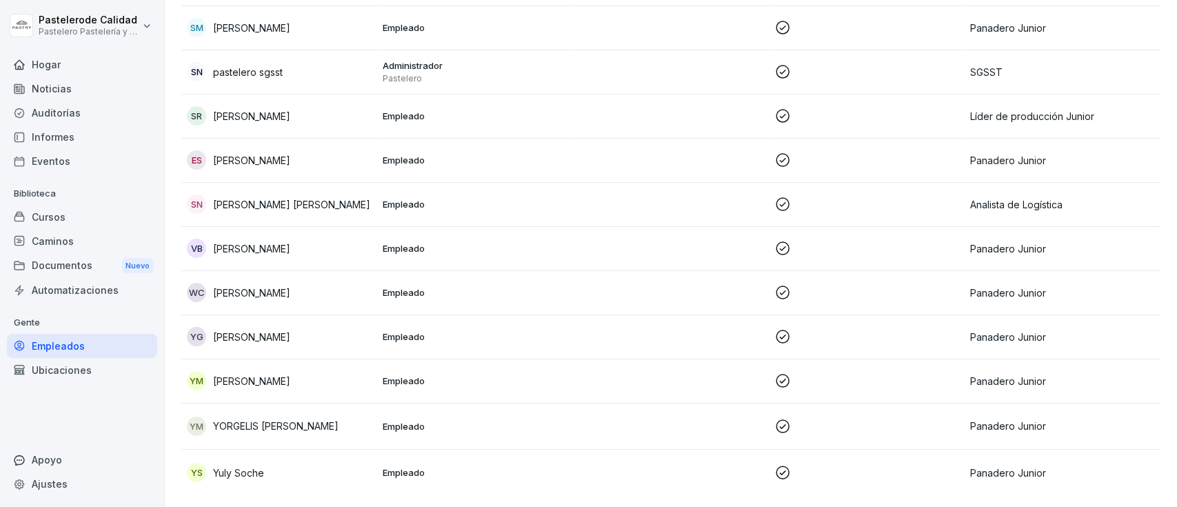
click at [90, 263] on div "Documentos Nuevo" at bounding box center [82, 266] width 150 height 26
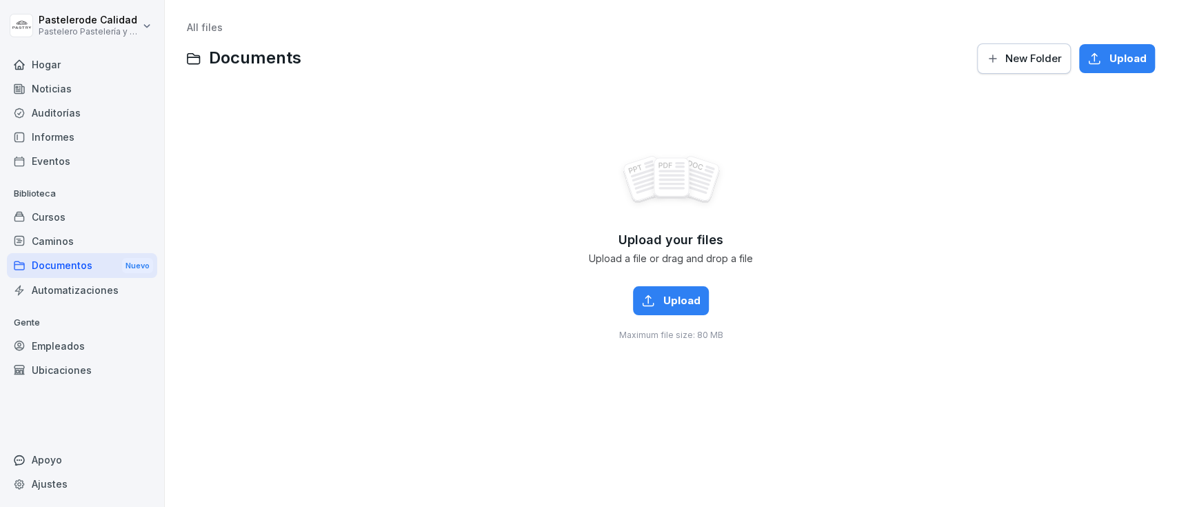
click at [83, 262] on font "Documentos" at bounding box center [62, 265] width 61 height 12
click at [90, 115] on div "Auditorías" at bounding box center [82, 113] width 150 height 24
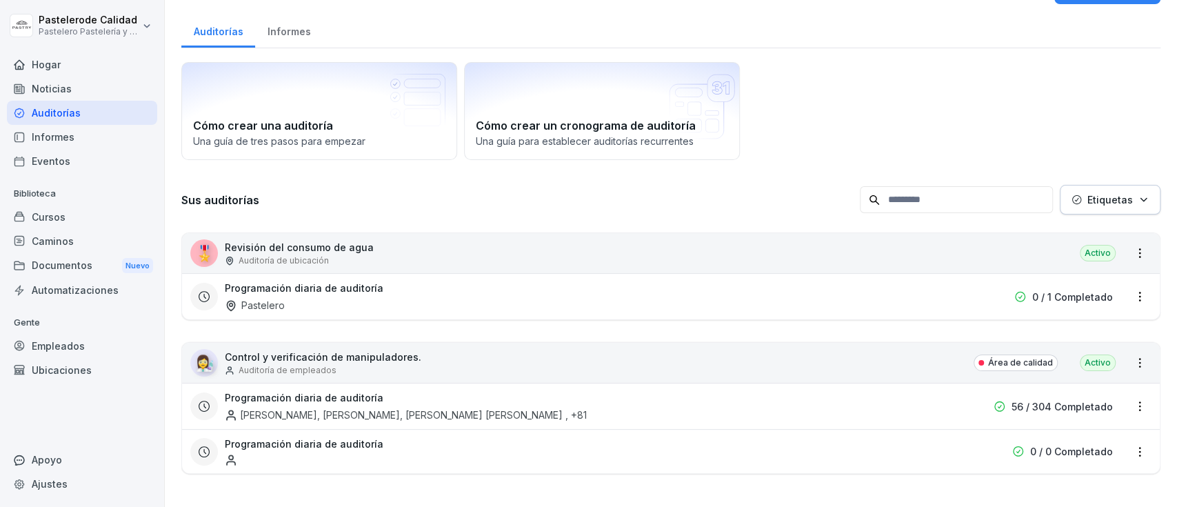
scroll to position [46, 0]
click at [335, 364] on div "Auditoría de empleados" at bounding box center [323, 370] width 197 height 12
click at [1128, 359] on html "Pastelero de Calidad Pastelero Pastelería y Cocina gourmet Hogar Noticias Audit…" at bounding box center [588, 253] width 1177 height 507
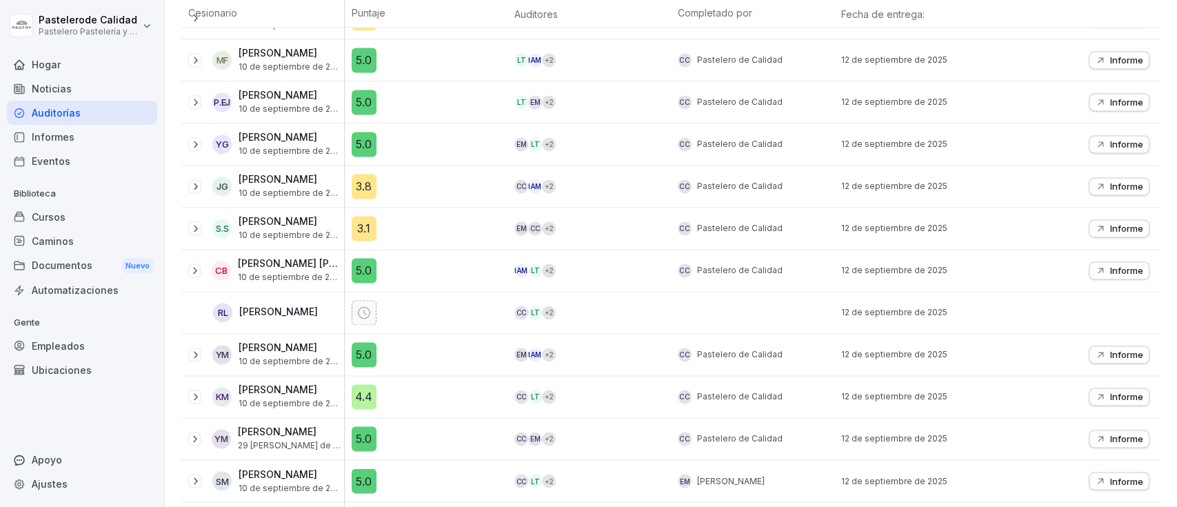
scroll to position [1304, 0]
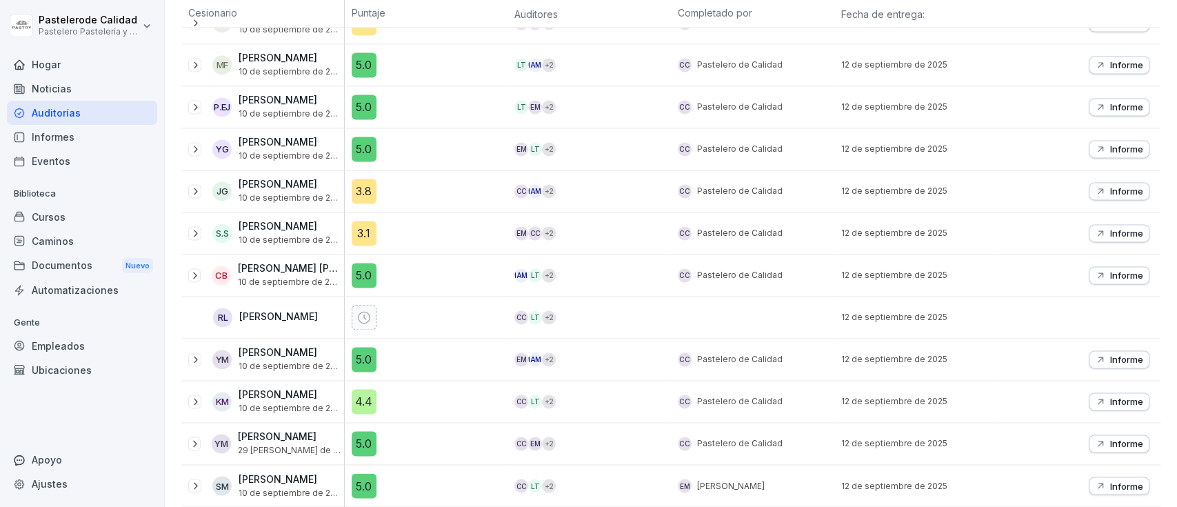
click at [386, 221] on div "3.1" at bounding box center [430, 233] width 157 height 25
click at [366, 226] on font "3.1" at bounding box center [363, 233] width 13 height 14
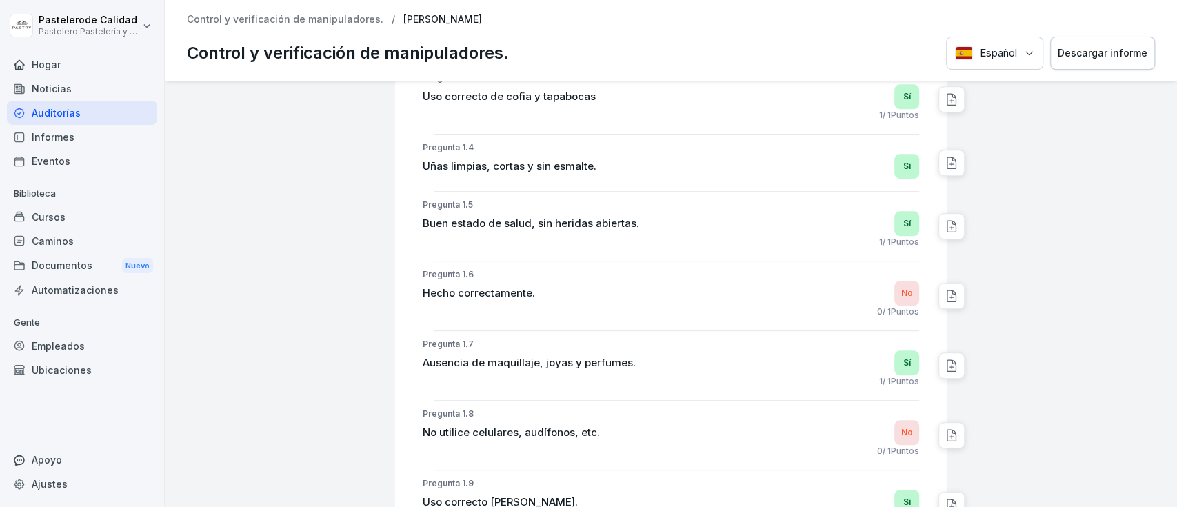
scroll to position [480, 0]
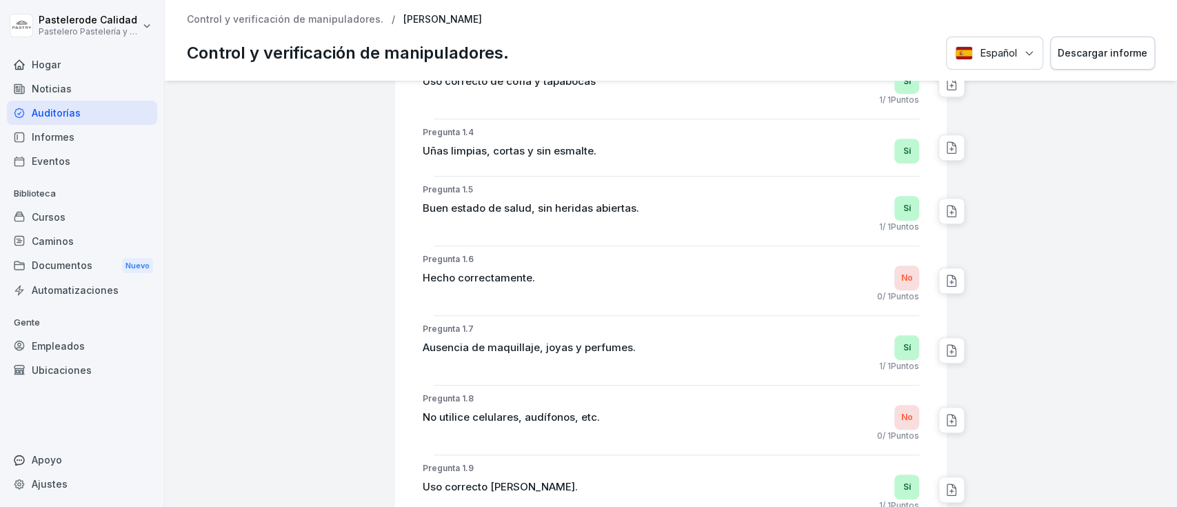
drag, startPoint x: 815, startPoint y: 269, endPoint x: 804, endPoint y: 272, distance: 10.7
click at [816, 269] on div "Hecho correctamente. No" at bounding box center [671, 278] width 497 height 25
drag, startPoint x: 412, startPoint y: 269, endPoint x: 547, endPoint y: 273, distance: 135.3
click at [547, 273] on div "Hecho correctamente. No" at bounding box center [671, 278] width 497 height 25
click at [551, 272] on div "Hecho correctamente. No" at bounding box center [671, 278] width 497 height 25
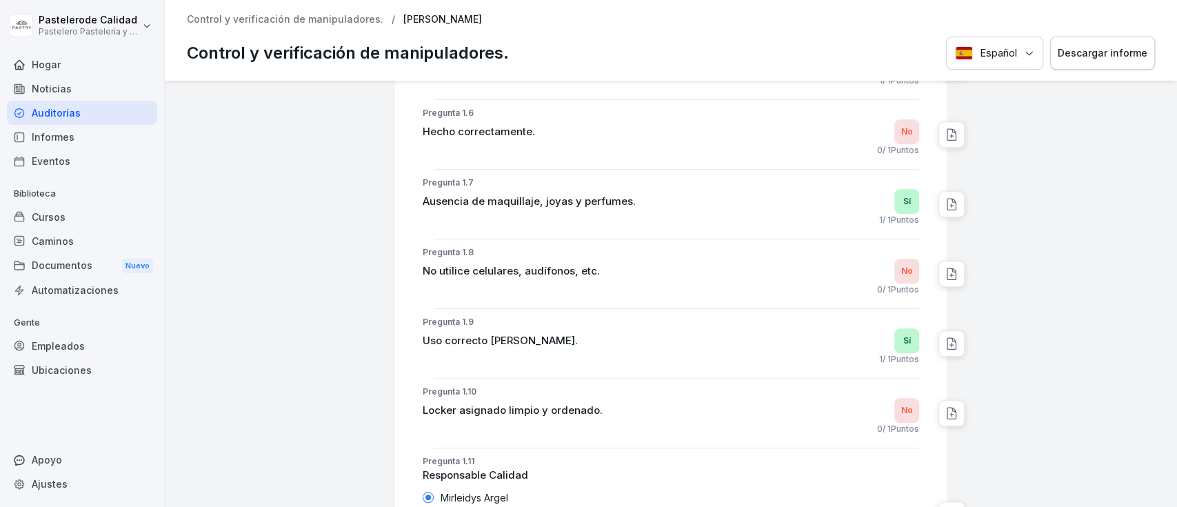
scroll to position [641, 0]
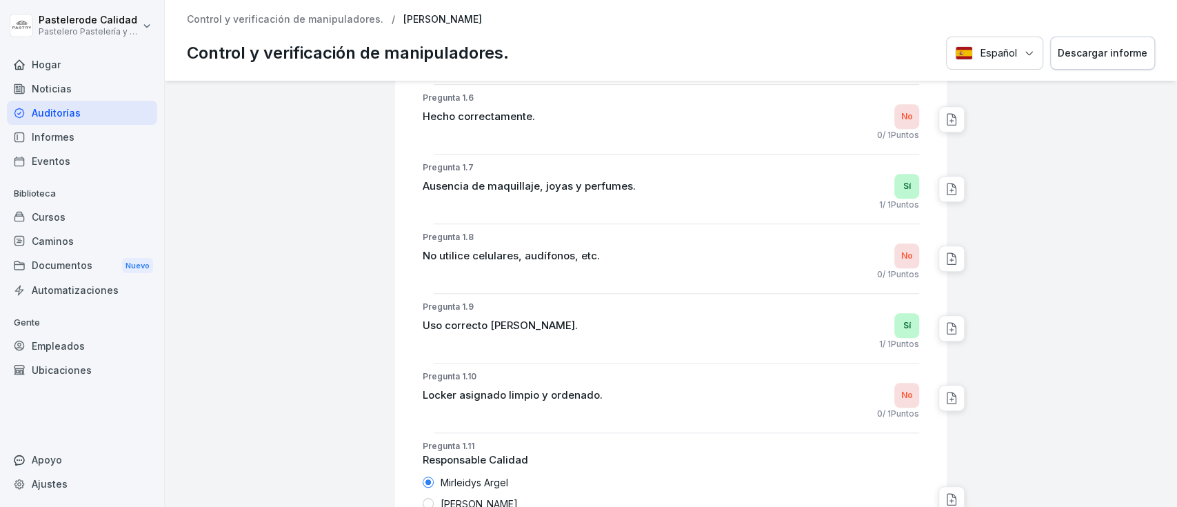
click at [948, 258] on icon at bounding box center [952, 258] width 9 height 11
click at [1022, 217] on div at bounding box center [1063, 21] width 218 height 1164
click at [895, 263] on div "No" at bounding box center [907, 255] width 25 height 25
click at [455, 245] on div "No utilice celulares, audífonos, etc. No" at bounding box center [671, 255] width 497 height 25
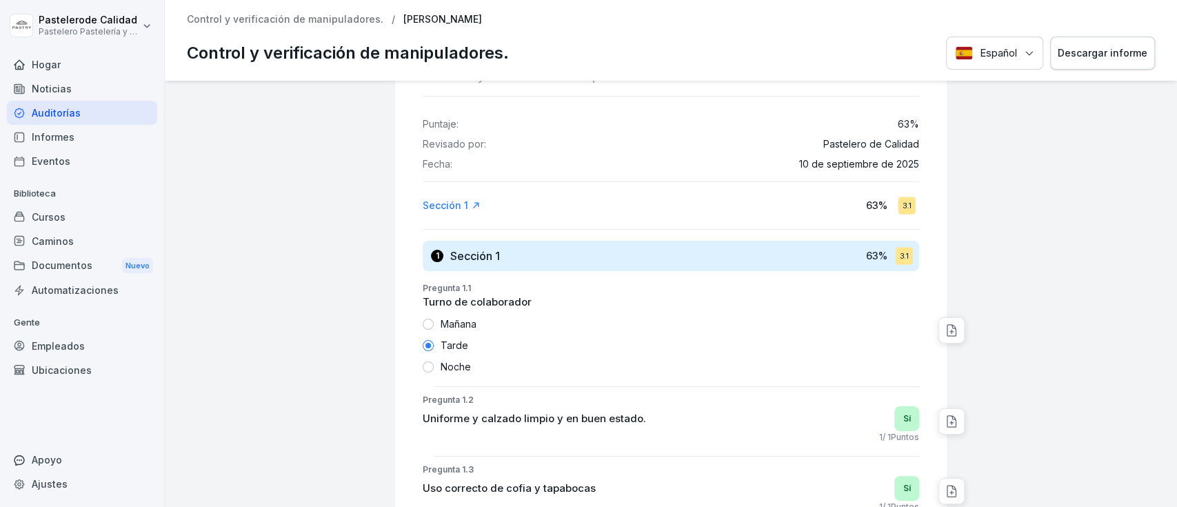
scroll to position [0, 0]
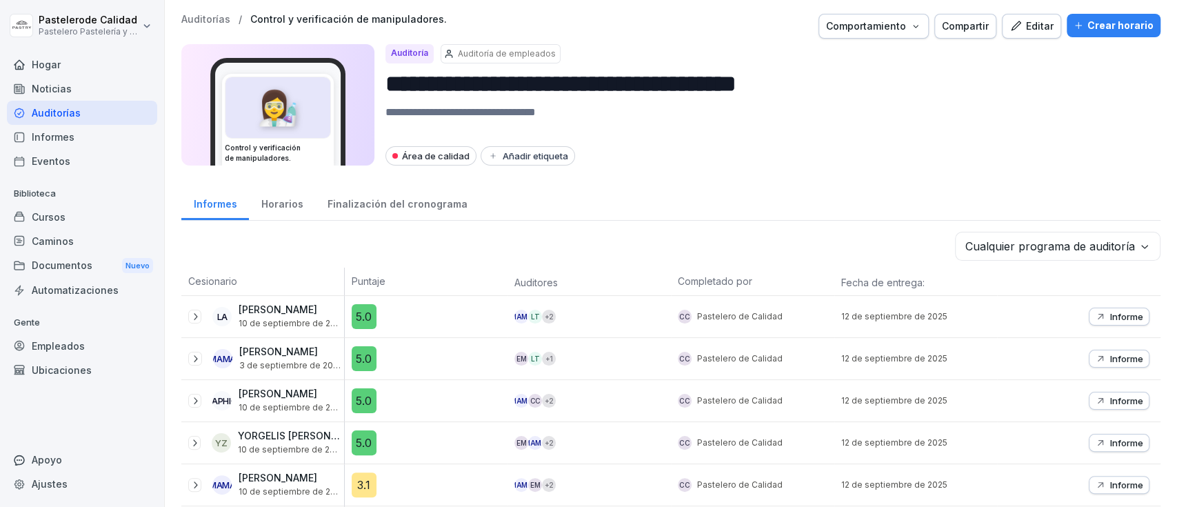
click at [1015, 25] on div "Editar" at bounding box center [1032, 26] width 44 height 15
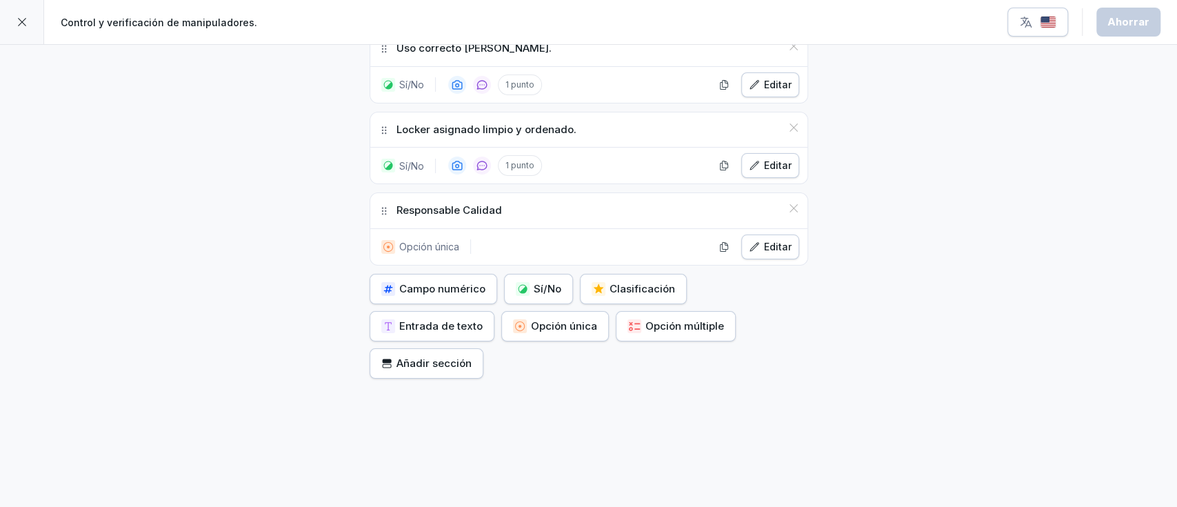
scroll to position [1115, 0]
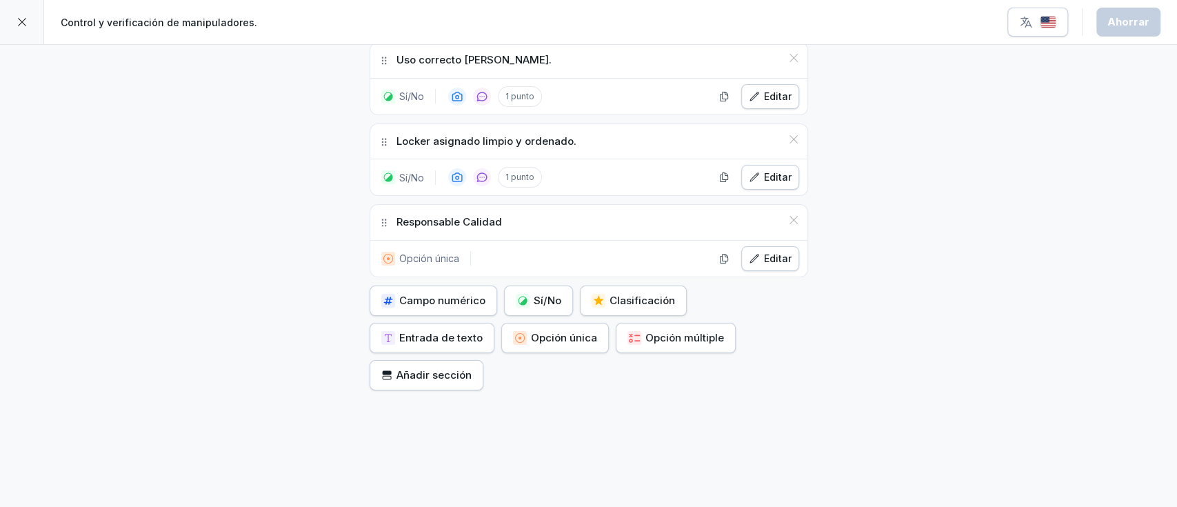
click at [766, 261] on font "Editar" at bounding box center [778, 258] width 28 height 15
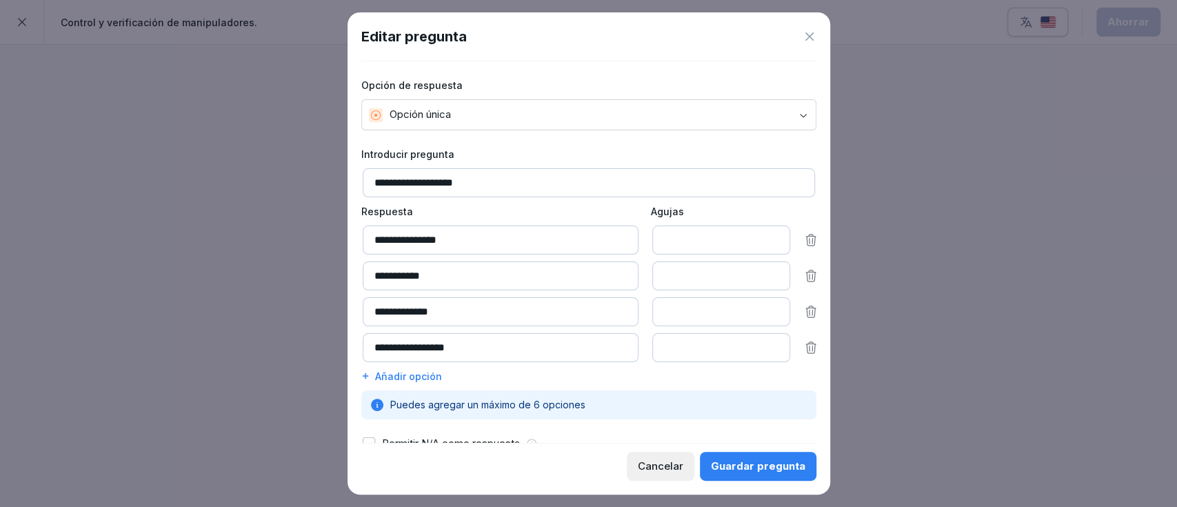
drag, startPoint x: 469, startPoint y: 275, endPoint x: 43, endPoint y: 268, distance: 426.3
click at [43, 268] on body "**********" at bounding box center [588, 253] width 1177 height 507
click at [806, 277] on icon at bounding box center [811, 275] width 10 height 11
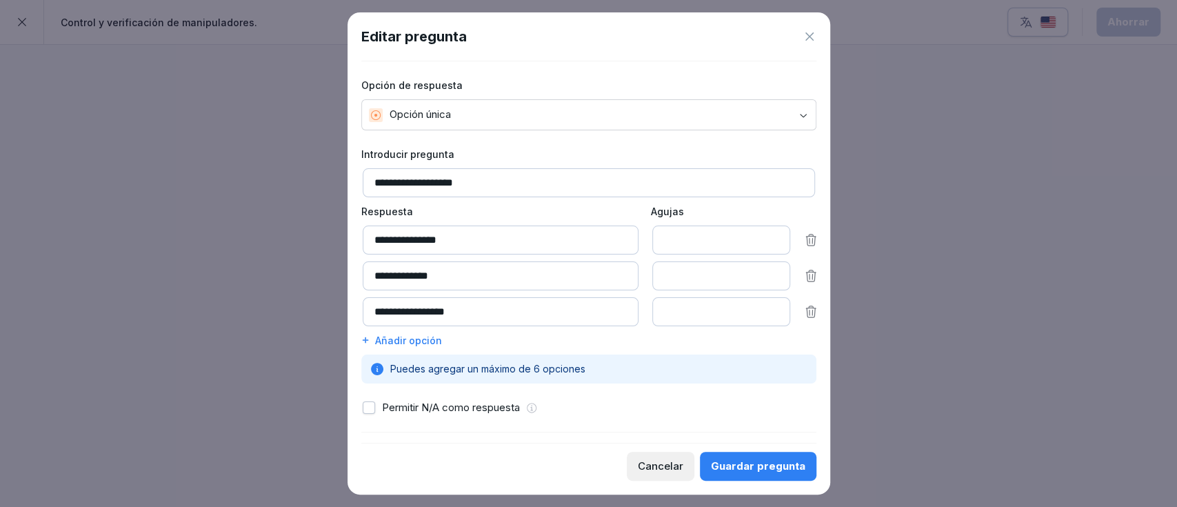
click at [735, 466] on font "Guardar pregunta" at bounding box center [758, 465] width 94 height 13
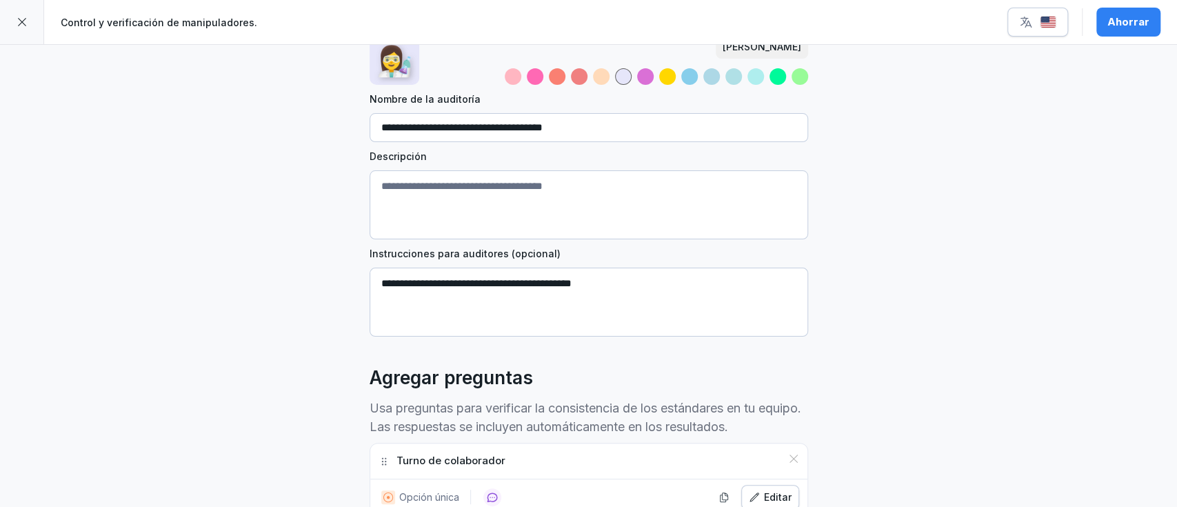
scroll to position [0, 0]
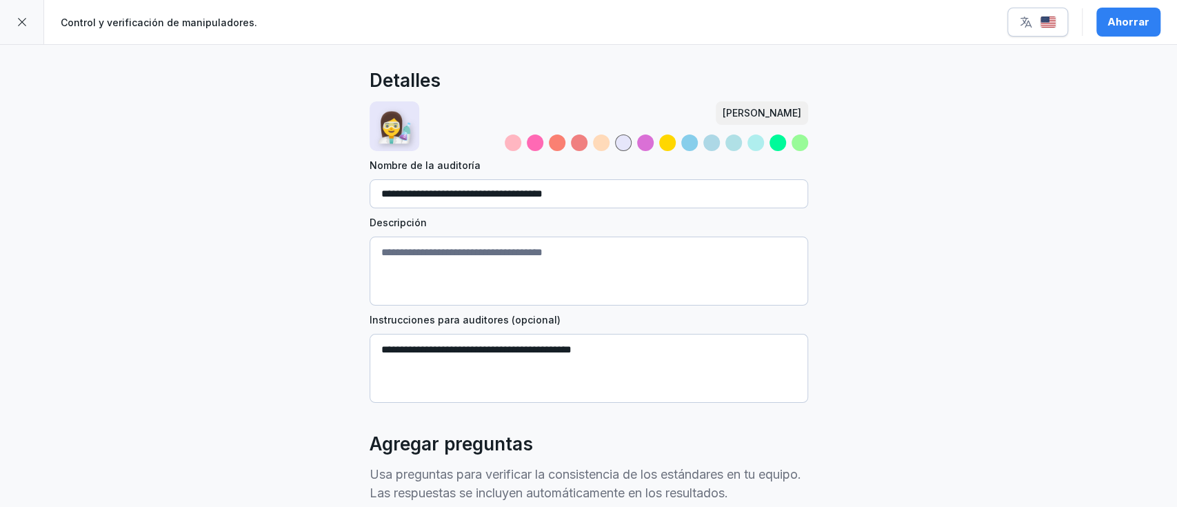
click at [30, 20] on div at bounding box center [22, 22] width 44 height 44
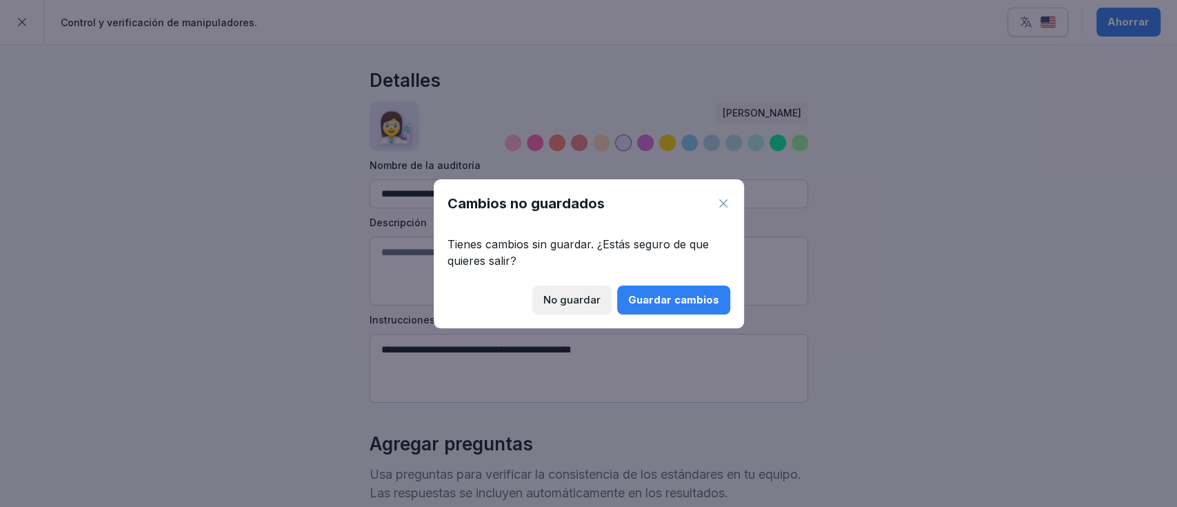
click at [675, 297] on font "Guardar cambios" at bounding box center [673, 299] width 91 height 13
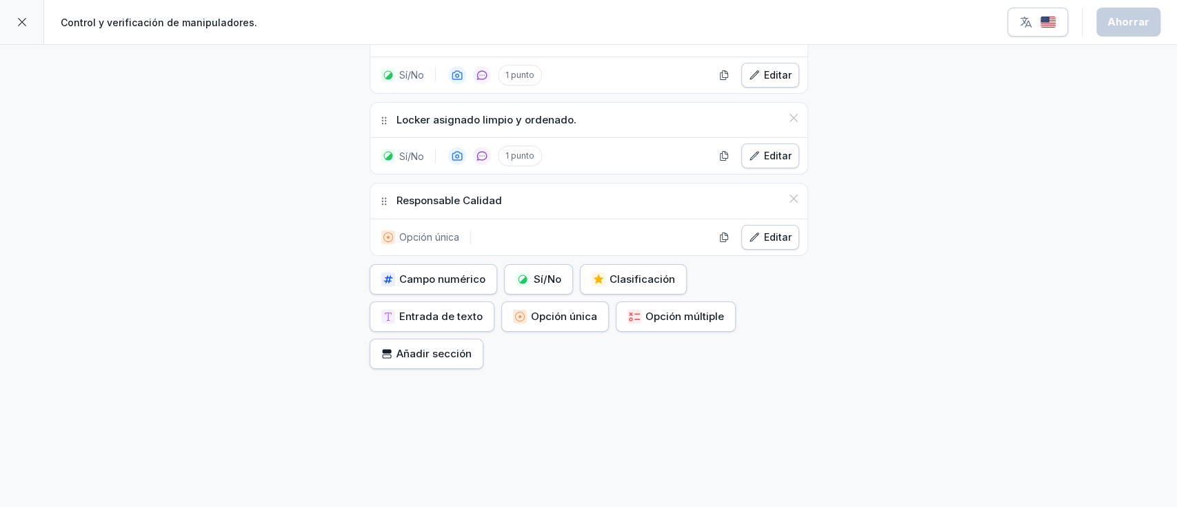
scroll to position [766, 0]
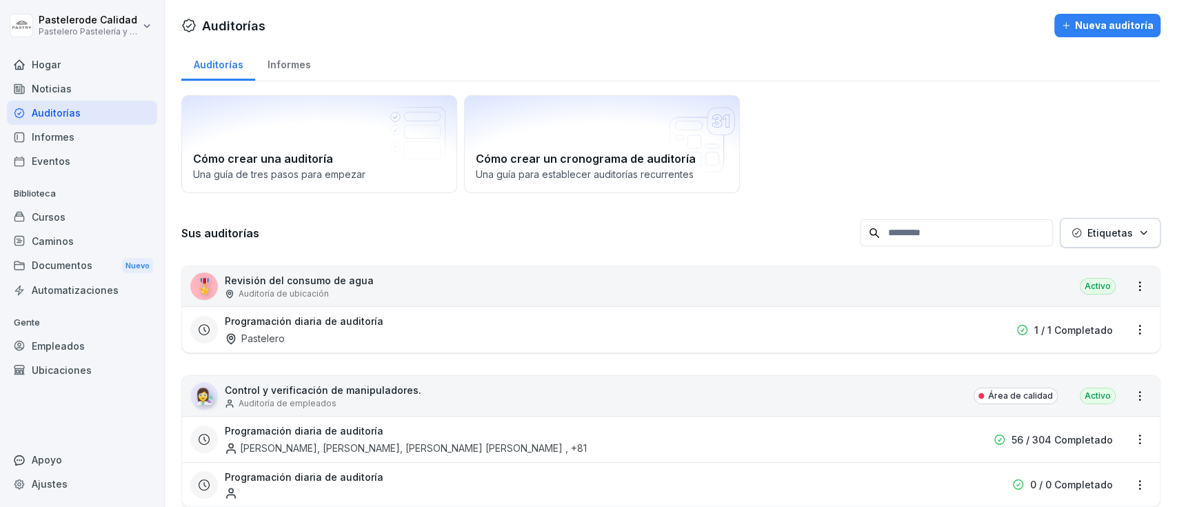
click at [101, 57] on div "Hogar" at bounding box center [82, 64] width 150 height 24
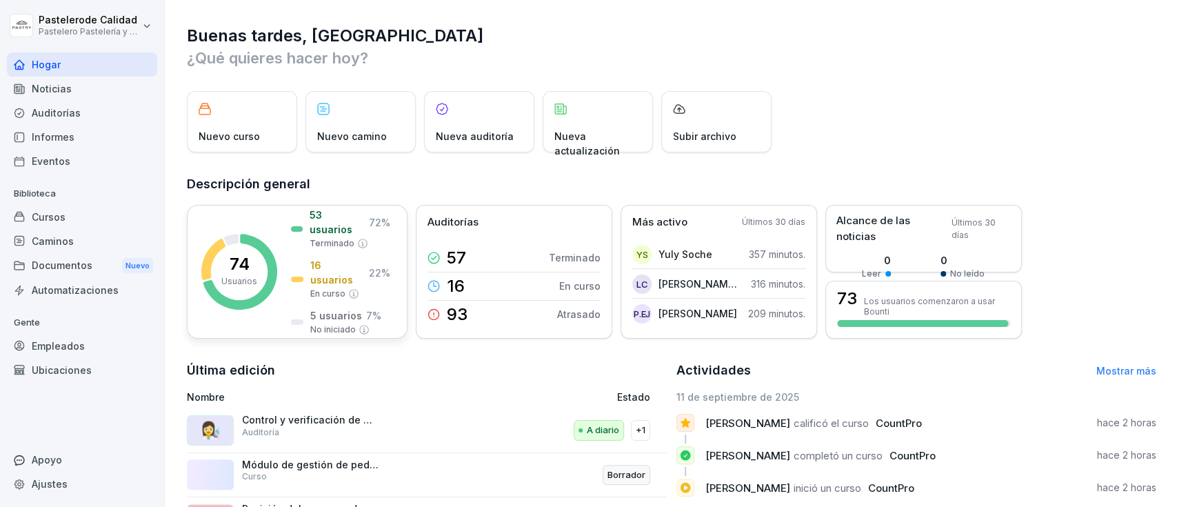
click at [321, 270] on p "16 usuarios" at bounding box center [337, 272] width 54 height 29
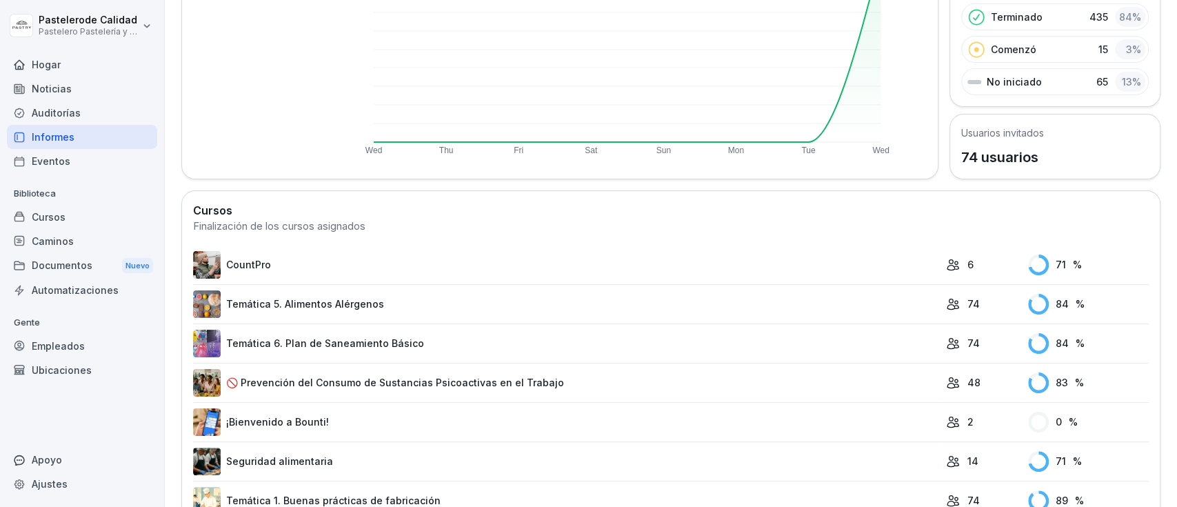
scroll to position [188, 0]
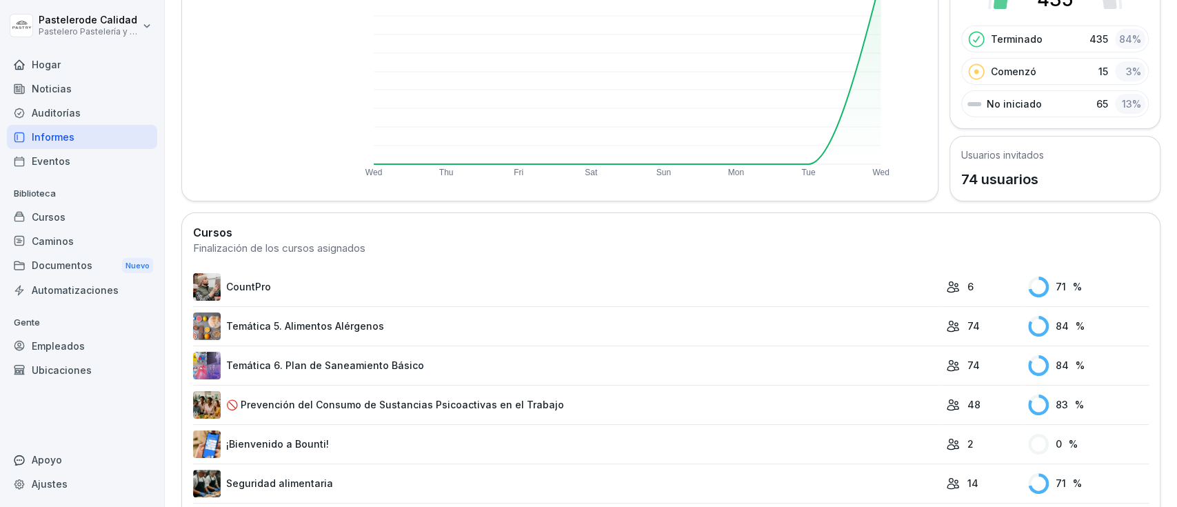
click at [49, 347] on font "Empleados" at bounding box center [58, 346] width 53 height 12
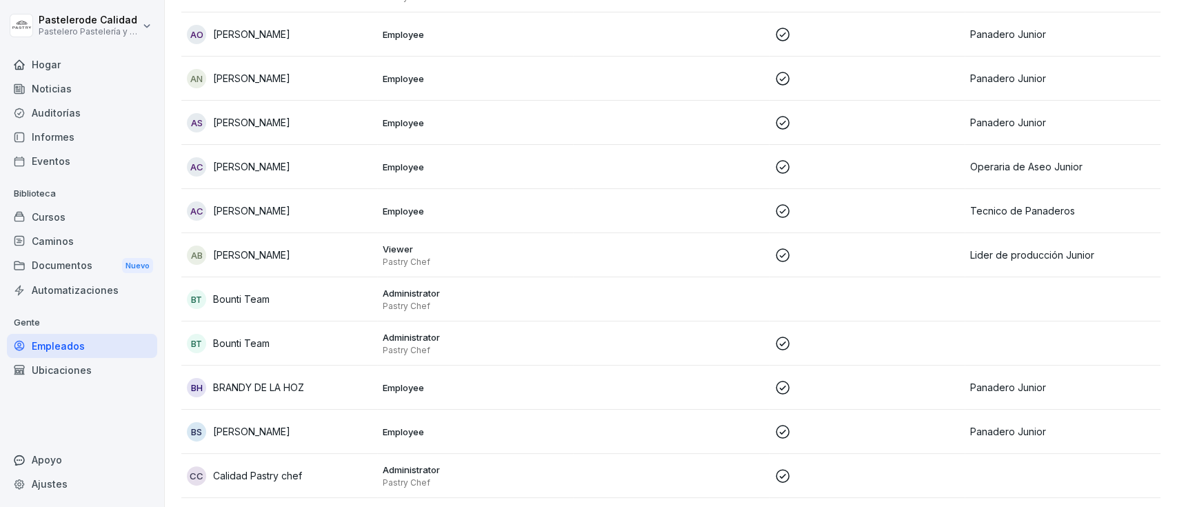
scroll to position [14, 0]
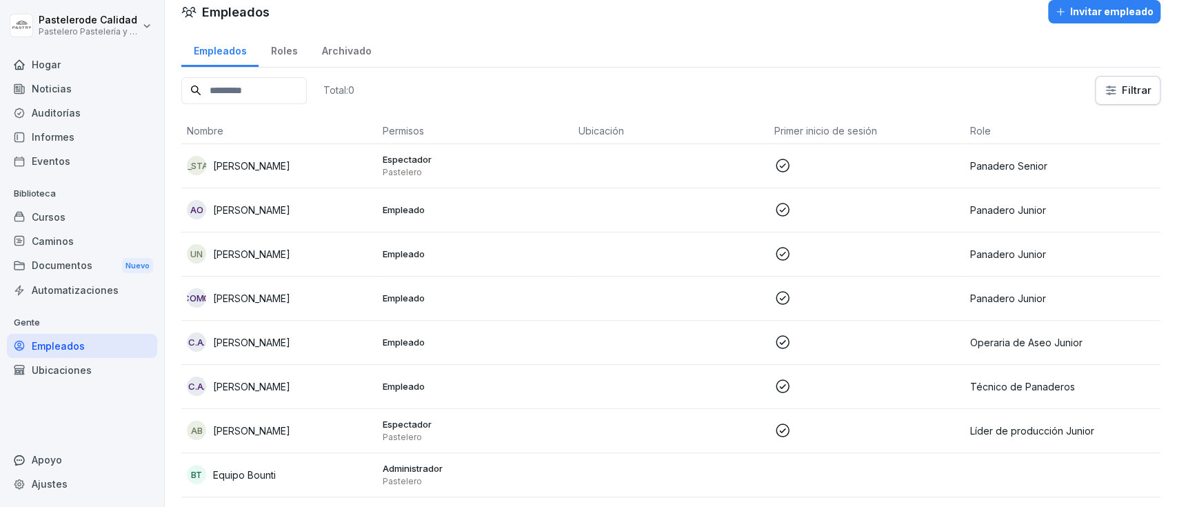
click at [1118, 88] on html "Pastelero de Calidad Pastelero Pastelería y Cocina gourmet Hogar Noticias Audit…" at bounding box center [588, 253] width 1177 height 507
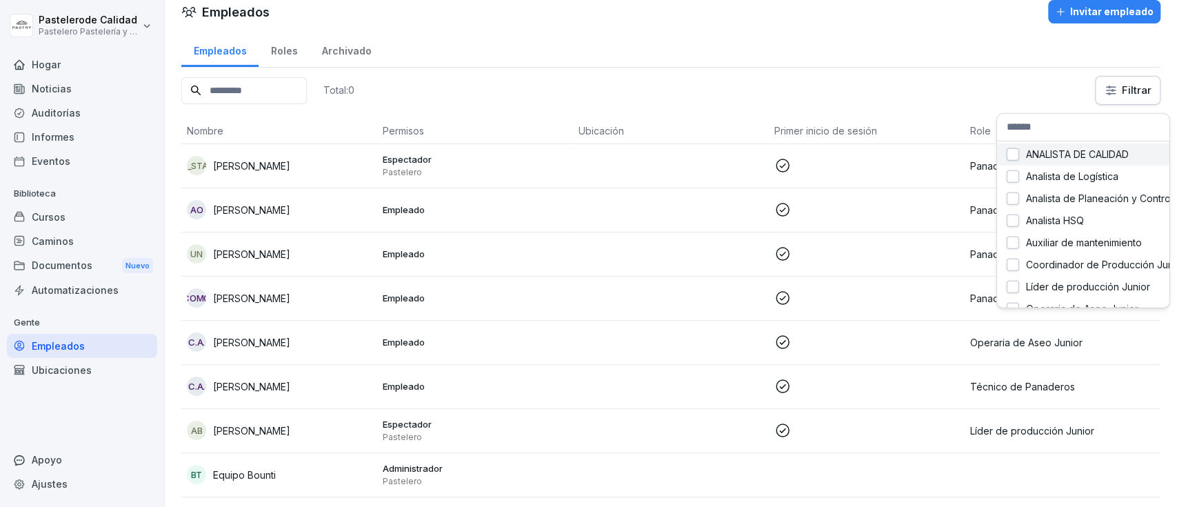
scroll to position [0, 0]
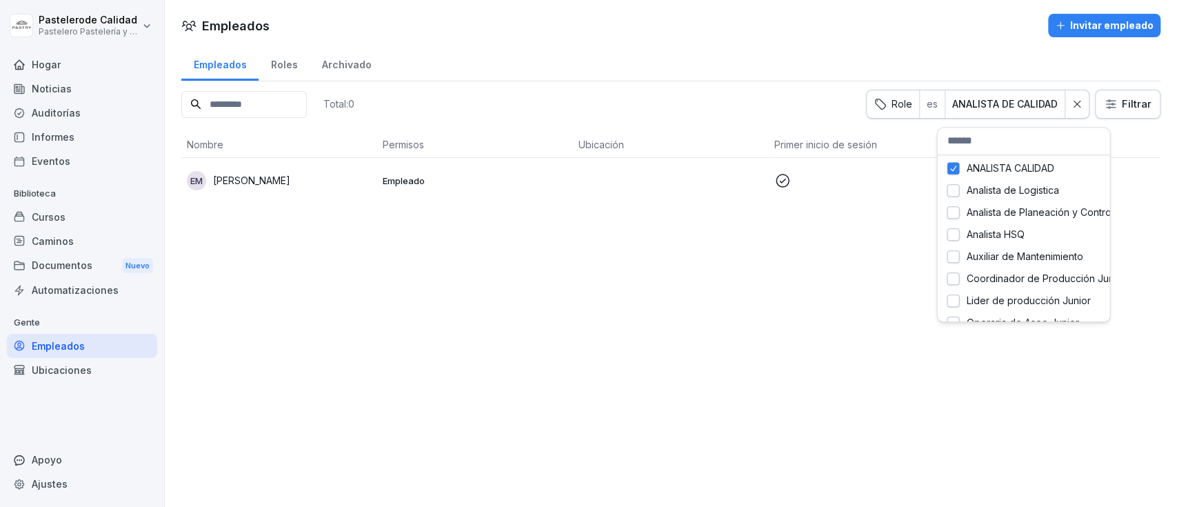
click at [971, 112] on html "Pastelero de Calidad Pastelero Pastelería y Cocina gourmet Hogar Noticias Audit…" at bounding box center [588, 253] width 1177 height 507
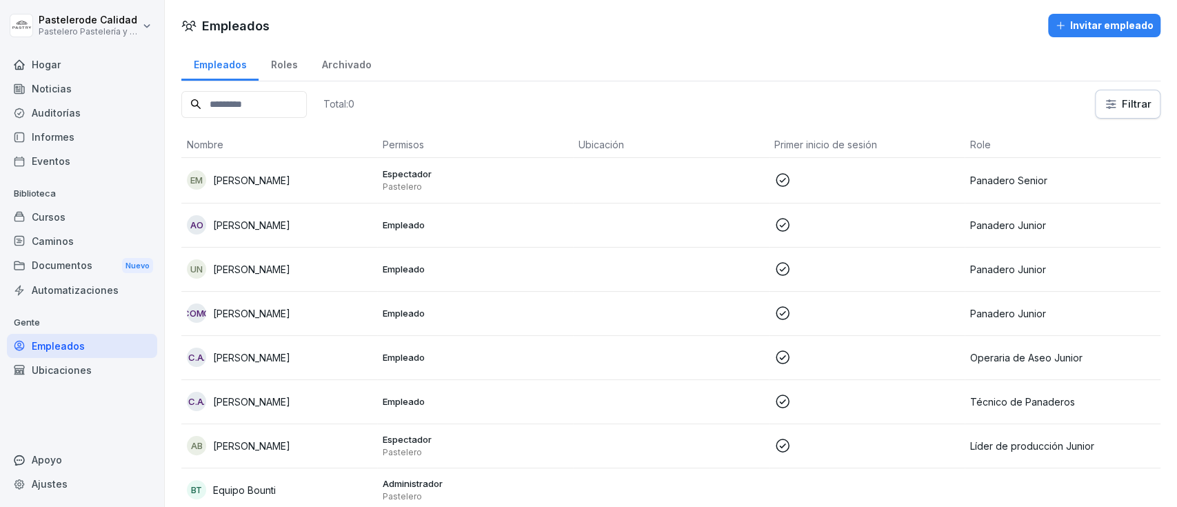
click at [254, 97] on input at bounding box center [244, 104] width 126 height 27
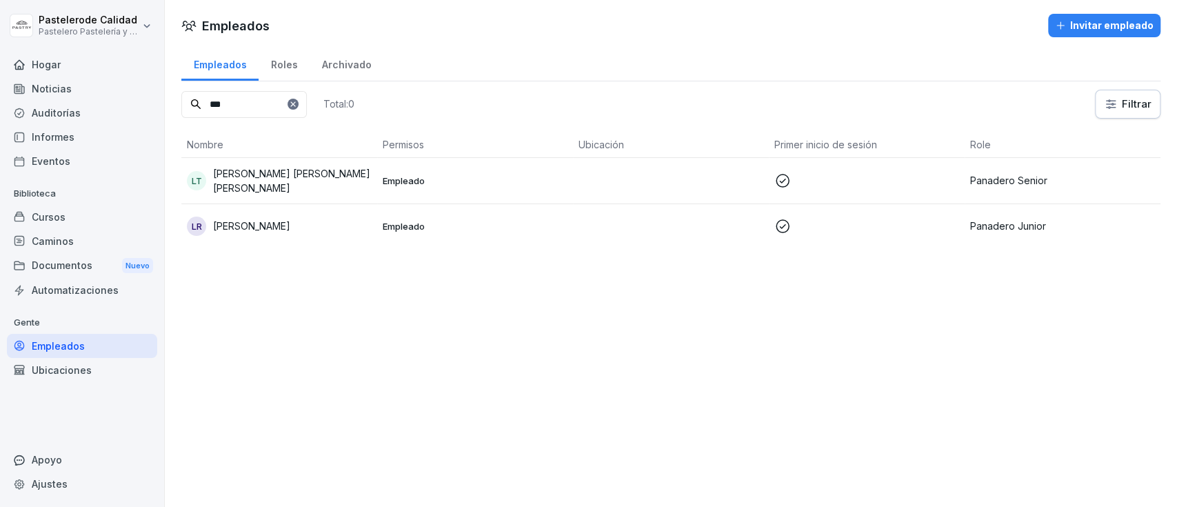
type input "***"
click at [702, 167] on td at bounding box center [671, 181] width 196 height 46
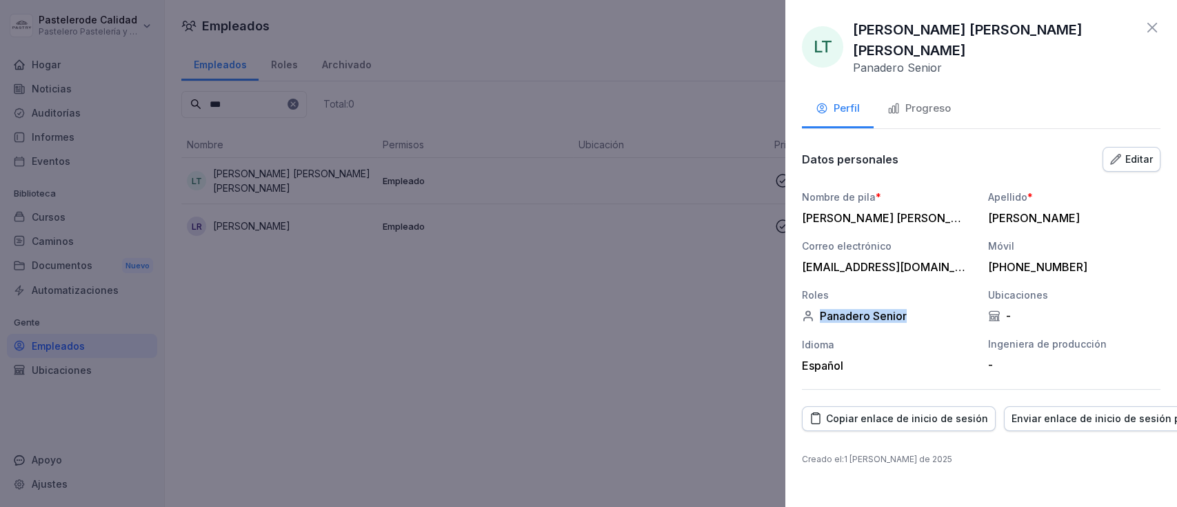
drag, startPoint x: 927, startPoint y: 300, endPoint x: 796, endPoint y: 315, distance: 131.8
click at [806, 309] on div "Nombre de pila * LUISA FERNANDA Apellido * ESCOBAR TAPIAS Correo electrónico lu…" at bounding box center [981, 281] width 359 height 183
click at [775, 359] on div at bounding box center [588, 253] width 1177 height 507
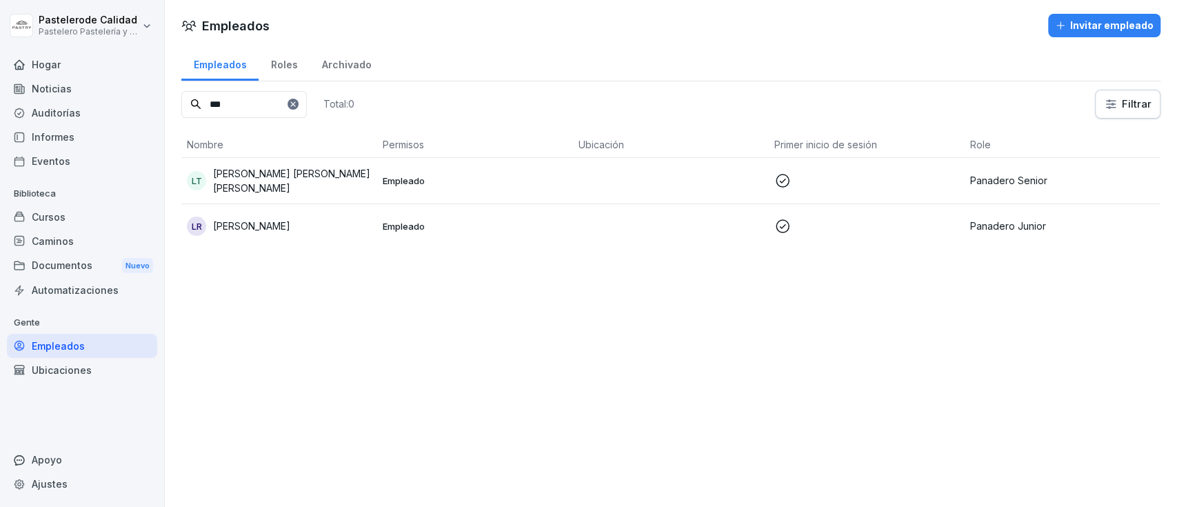
click at [297, 103] on icon at bounding box center [293, 104] width 8 height 8
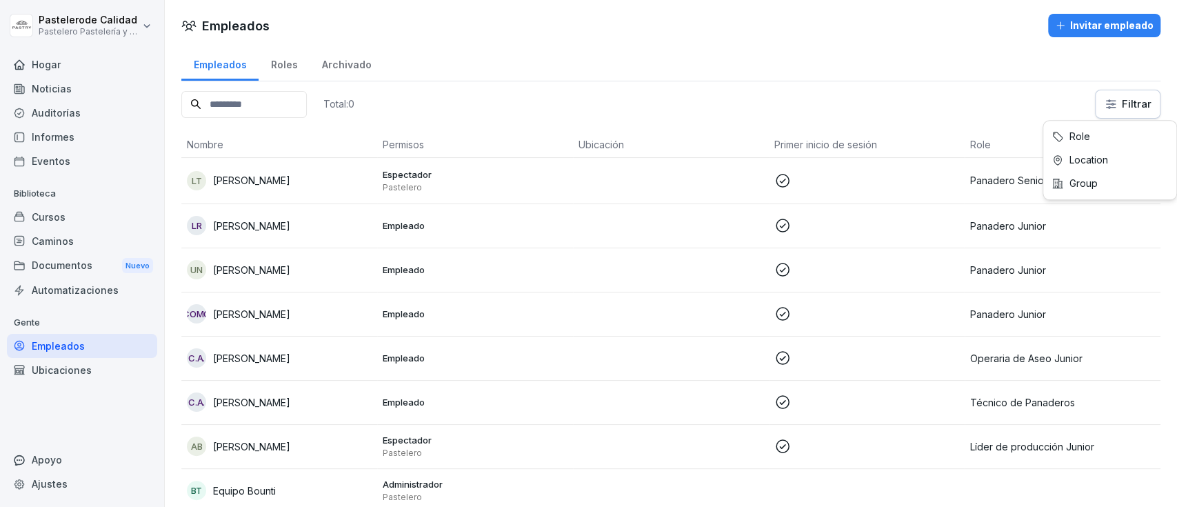
click at [1104, 102] on html "Pastelero de Calidad Pastelero Pastelería y Cocina gourmet Hogar Noticias Audit…" at bounding box center [588, 253] width 1177 height 507
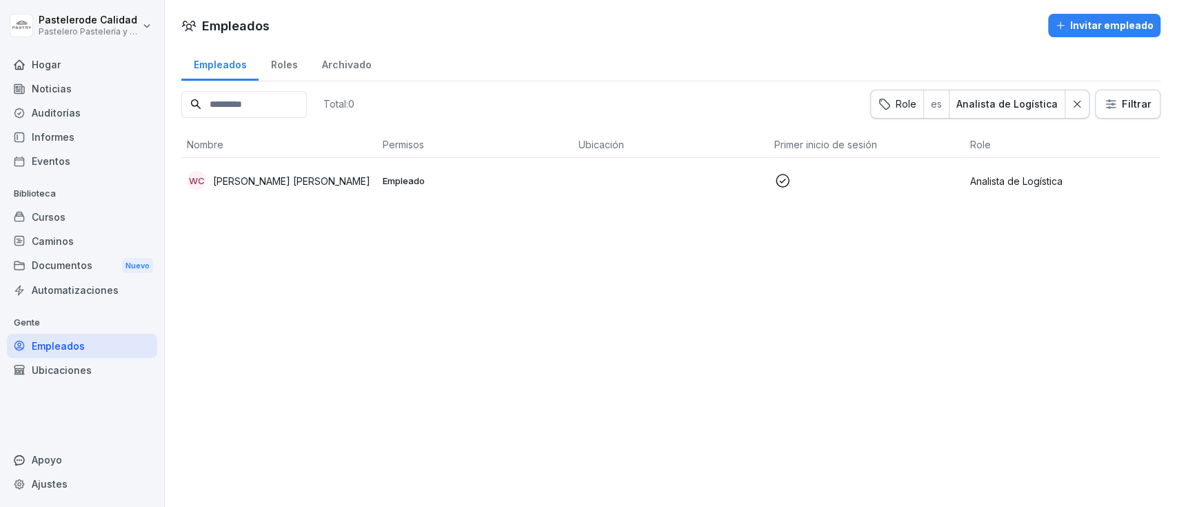
click at [1039, 107] on html "Pastelero de Calidad Pastelero Pastelería y Cocina gourmet Hogar Noticias Audit…" at bounding box center [588, 253] width 1177 height 507
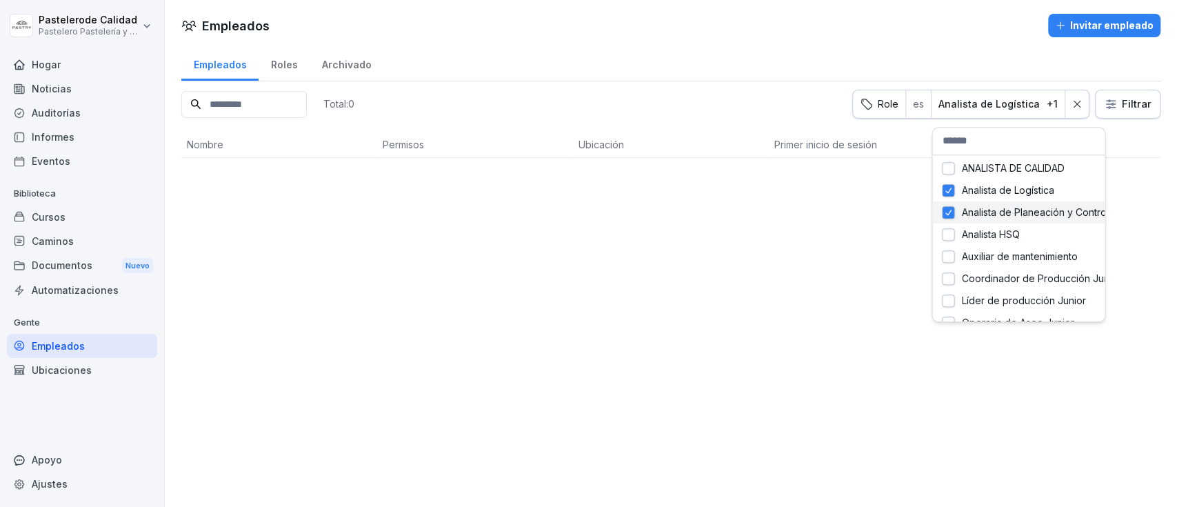
click at [1059, 214] on font "Analista de Planeación y Control de Producción" at bounding box center [1069, 212] width 217 height 12
click at [1066, 234] on div "Analista HSQ" at bounding box center [1019, 234] width 172 height 22
click at [1012, 197] on div "Analista de Logística" at bounding box center [1019, 190] width 172 height 22
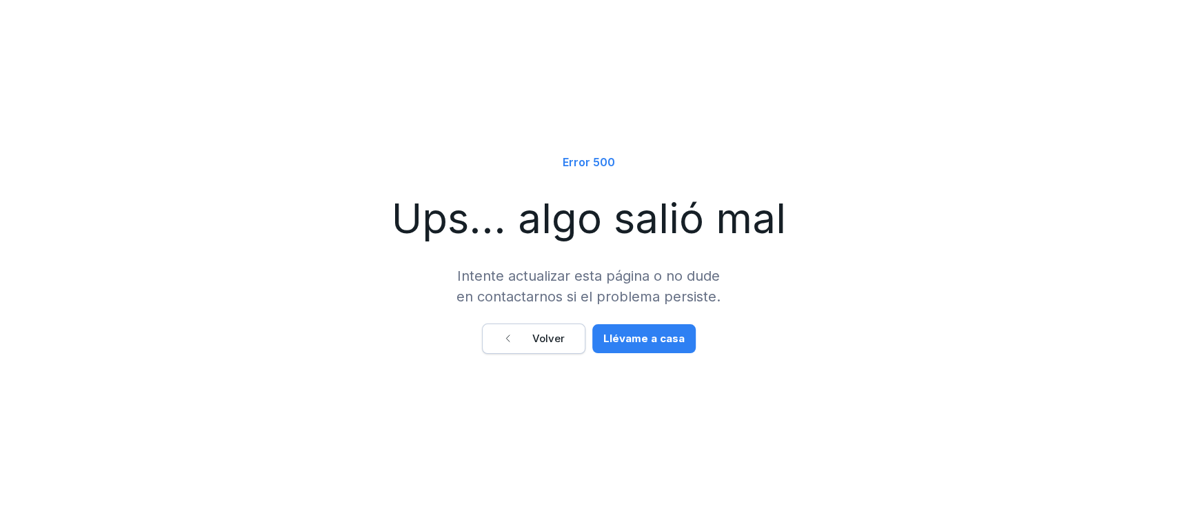
click at [557, 355] on div "Error 500 Ups... algo salió mal Intente actualizar esta página o no dude en con…" at bounding box center [588, 253] width 1177 height 507
click at [546, 345] on font "Volver" at bounding box center [548, 338] width 32 height 15
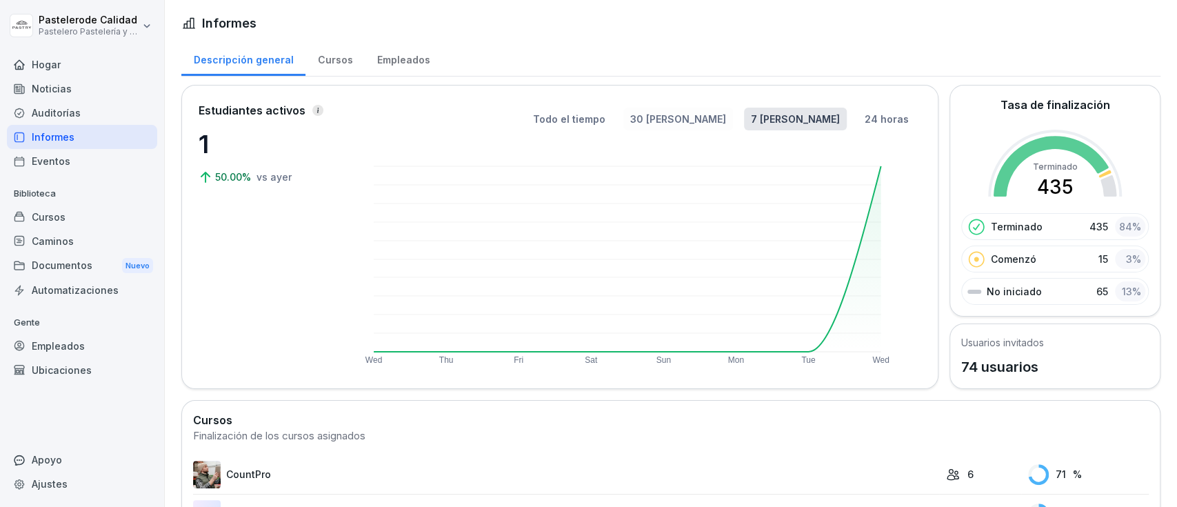
click at [756, 106] on div "Todo el tiempo 30 días 7 días 24 horas Wed Thu Fri Sat Sun Mon Tue Wed" at bounding box center [635, 237] width 574 height 270
click at [726, 119] on font "30 días" at bounding box center [677, 119] width 95 height 12
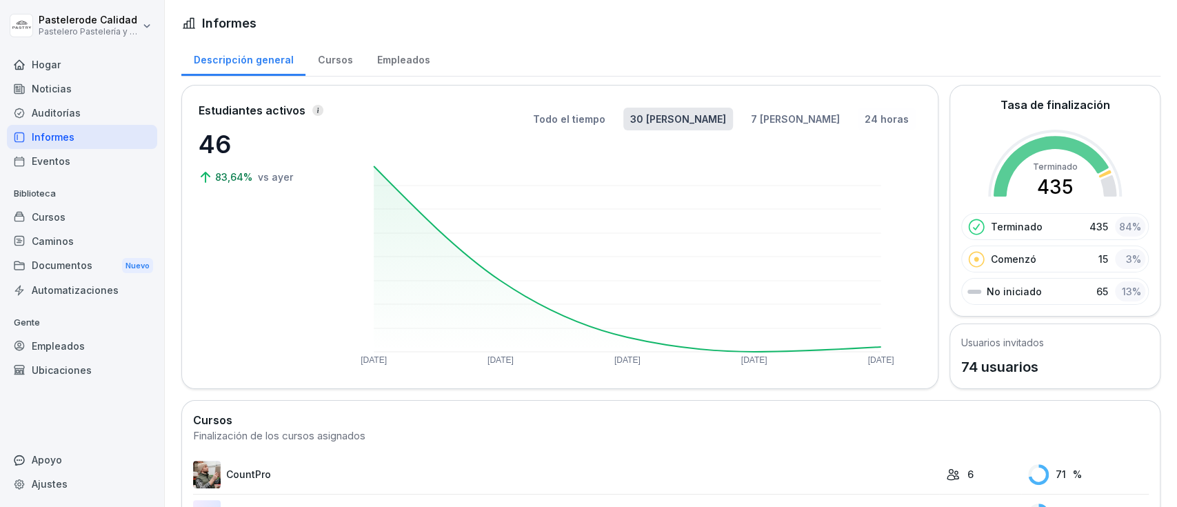
click at [873, 117] on font "24 horas" at bounding box center [887, 119] width 44 height 12
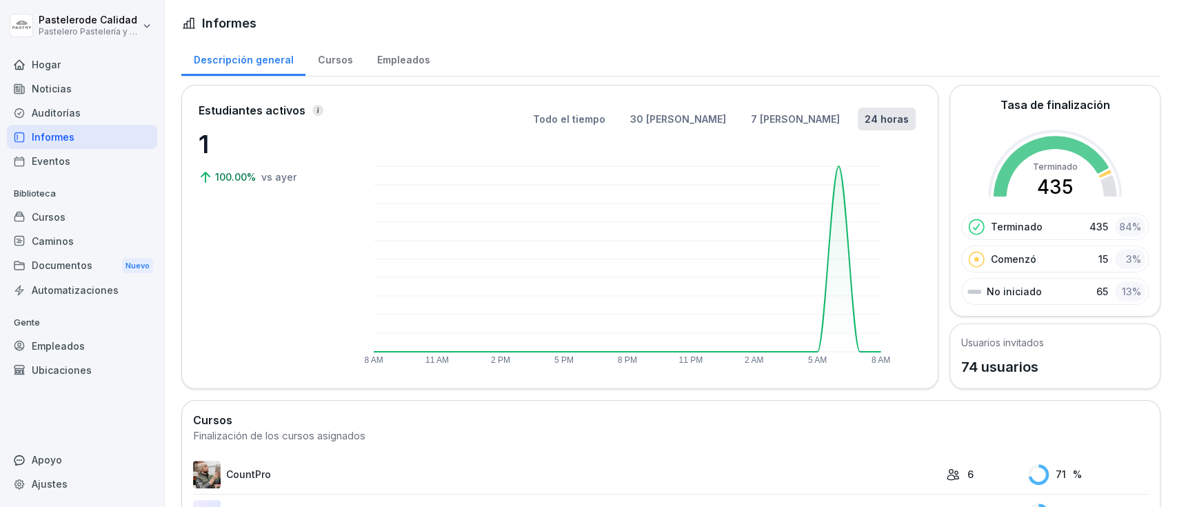
click at [126, 152] on div "Eventos" at bounding box center [82, 161] width 150 height 24
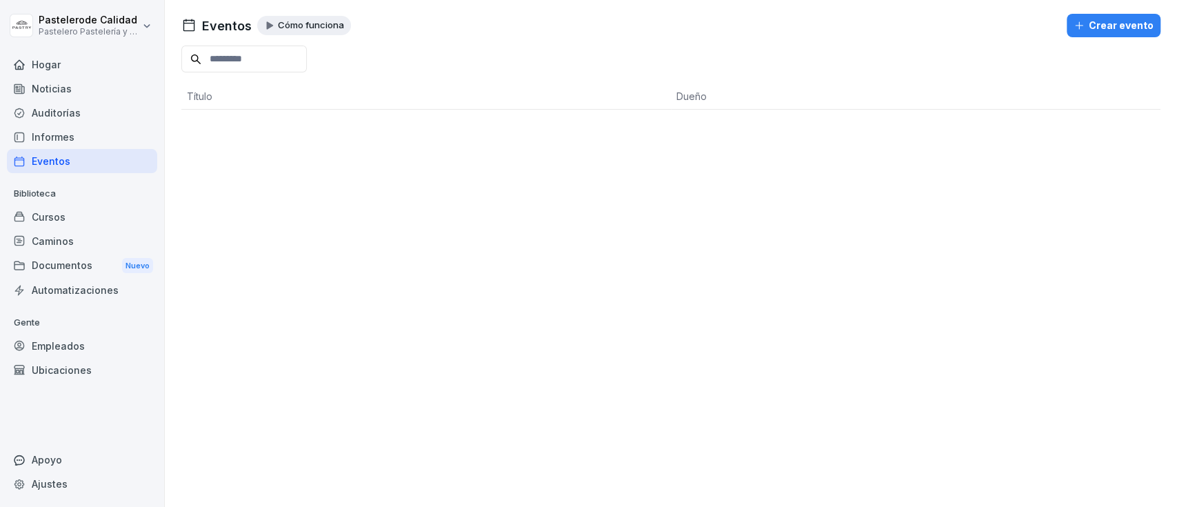
click at [279, 27] on font "Cómo funciona" at bounding box center [311, 24] width 66 height 11
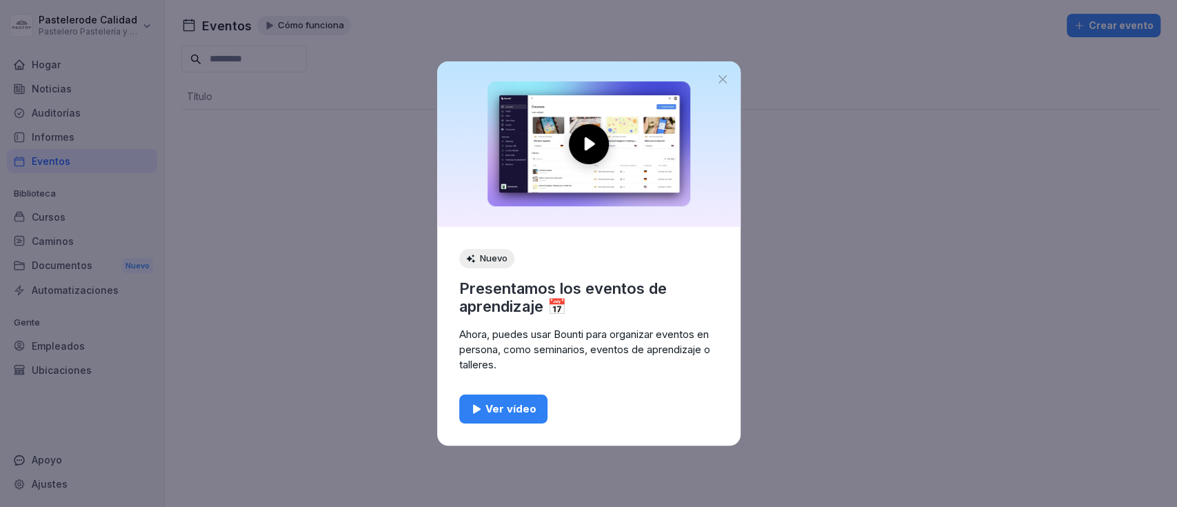
click at [719, 73] on icon at bounding box center [723, 79] width 14 height 14
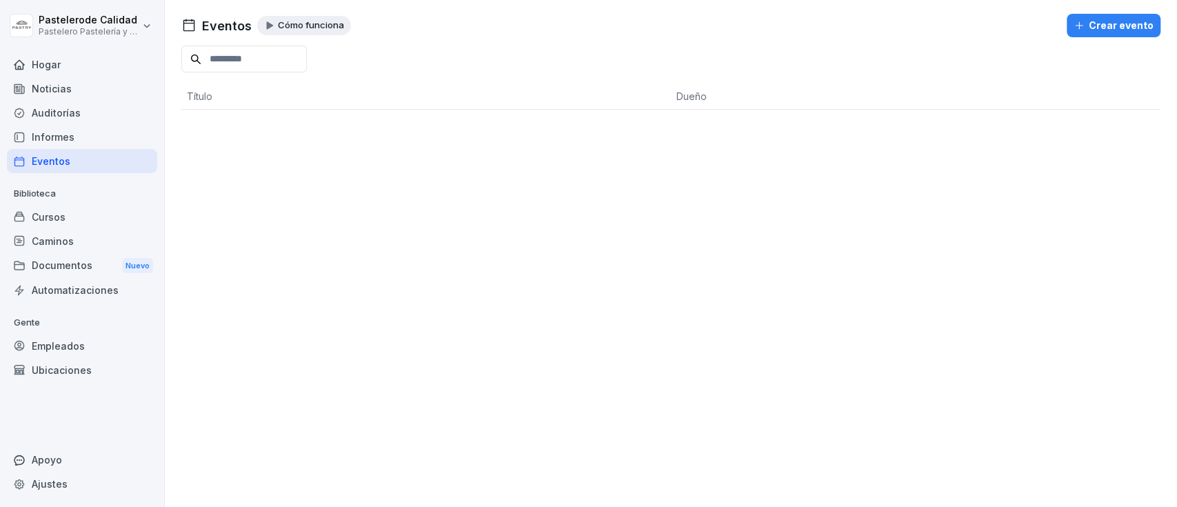
click at [95, 63] on div "Hogar" at bounding box center [82, 64] width 150 height 24
